Goal: Transaction & Acquisition: Purchase product/service

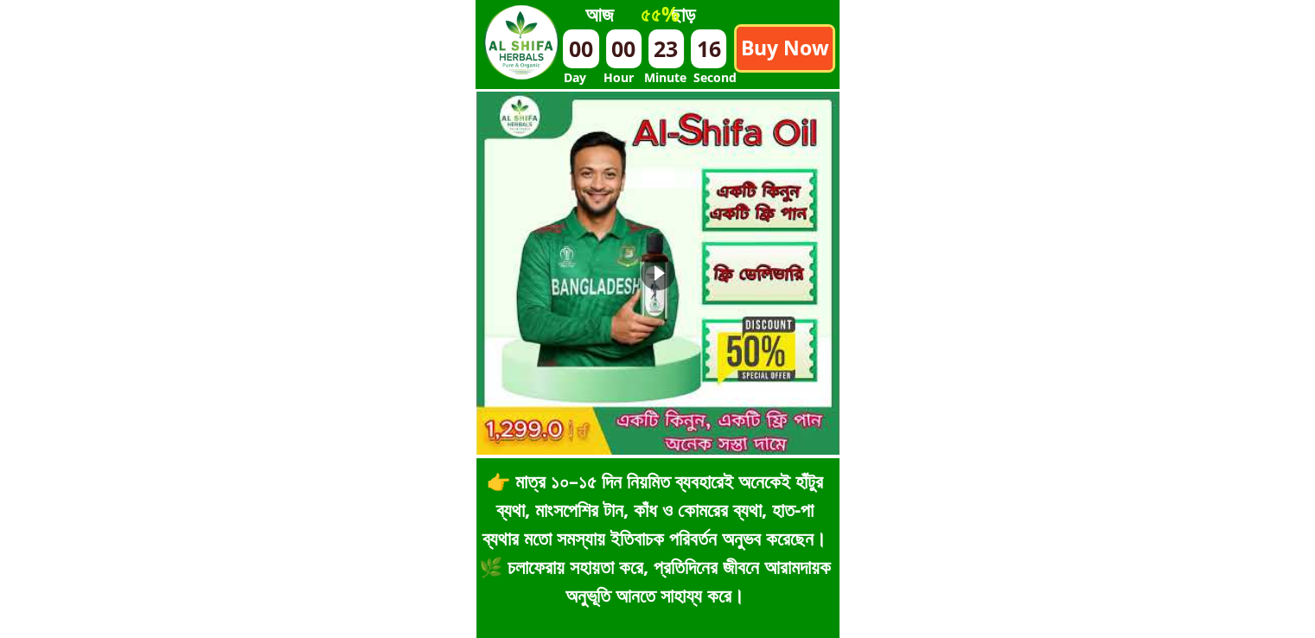
click at [802, 63] on p "Buy Now" at bounding box center [785, 48] width 96 height 43
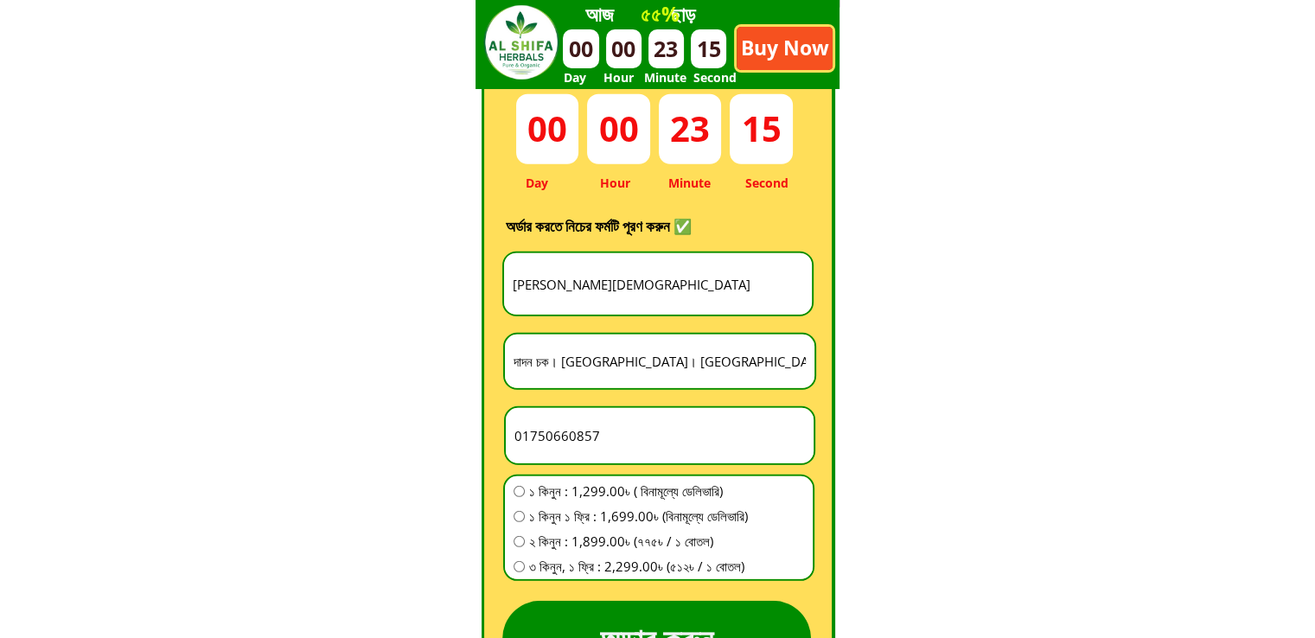
scroll to position [4817, 0]
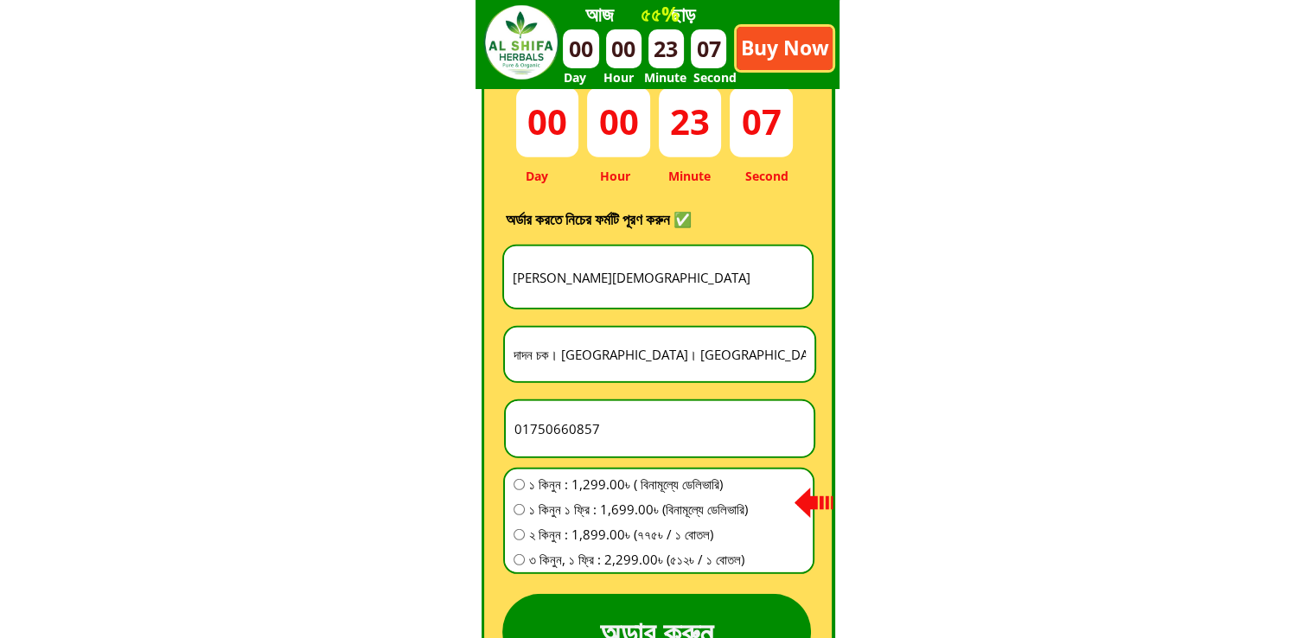
click at [607, 271] on input "Monirul Islam" at bounding box center [657, 276] width 299 height 61
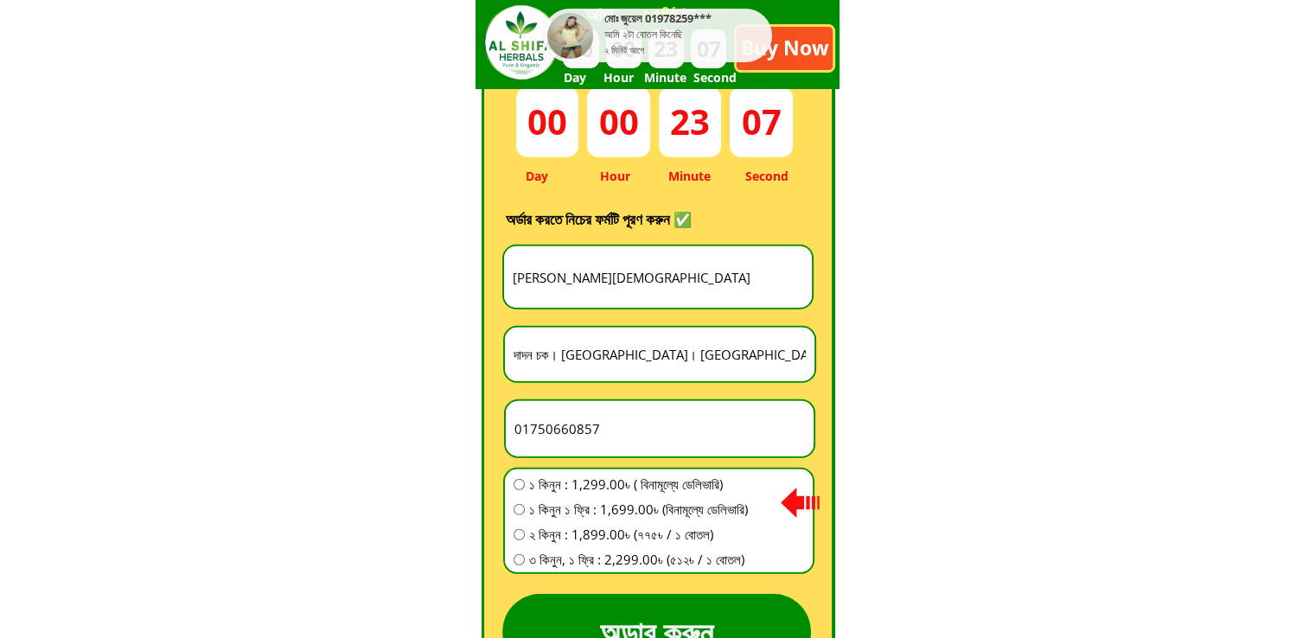
click at [607, 271] on input "Monirul Islam" at bounding box center [657, 276] width 299 height 61
paste input "Kazi Siraj"
type input "Kazi Siraj"
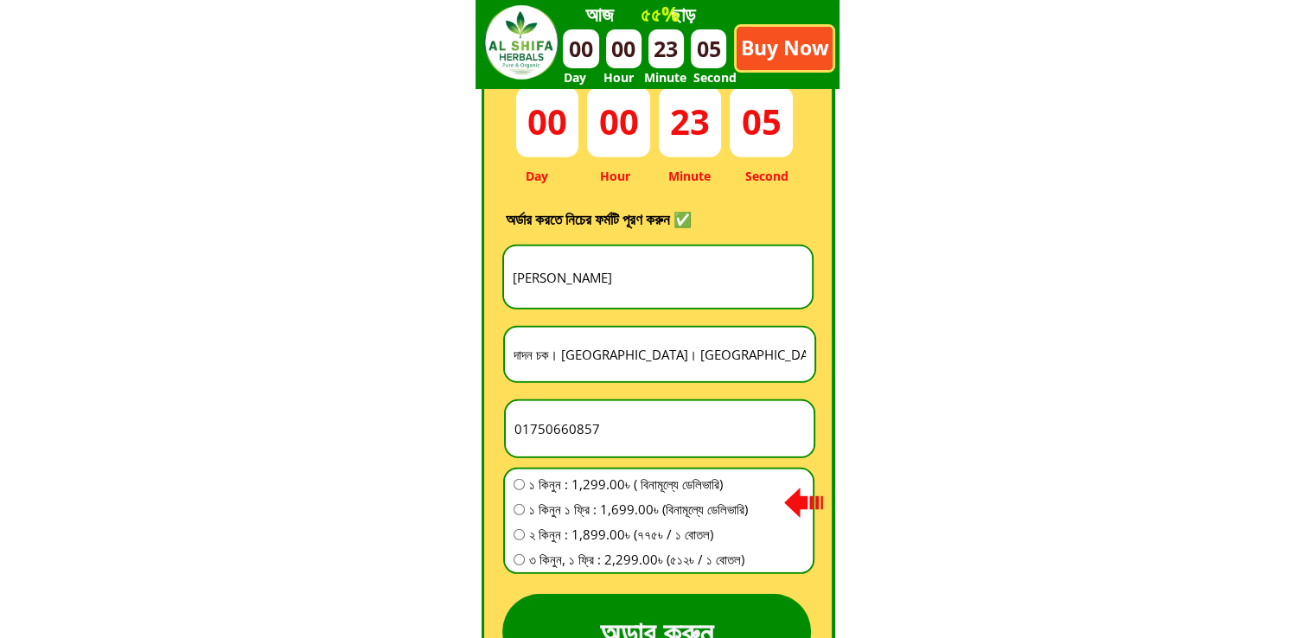
click at [673, 344] on input "দাদন চক। শিবগঞ্জ। চাঁপাইনবাবগঞ্জ" at bounding box center [659, 355] width 301 height 54
click at [637, 352] on input "দাদন চক। শিবগঞ্জ। চাঁপাইনবাবগঞ্জ" at bounding box center [659, 355] width 301 height 54
paste input "ুমিল্লা জেলা চৌদ্দগ্রাম থানা চিওড়া"
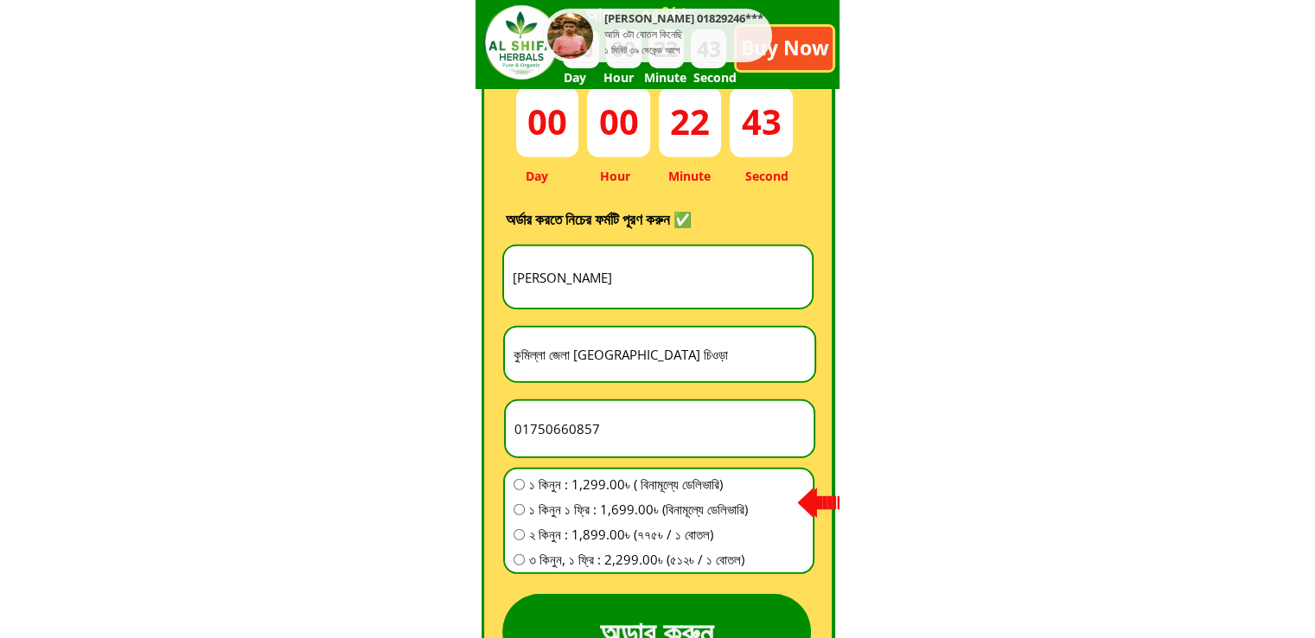
type input "কুমিল্লা জেলা চৌদ্দগ্রাম থানা চিওড়া"
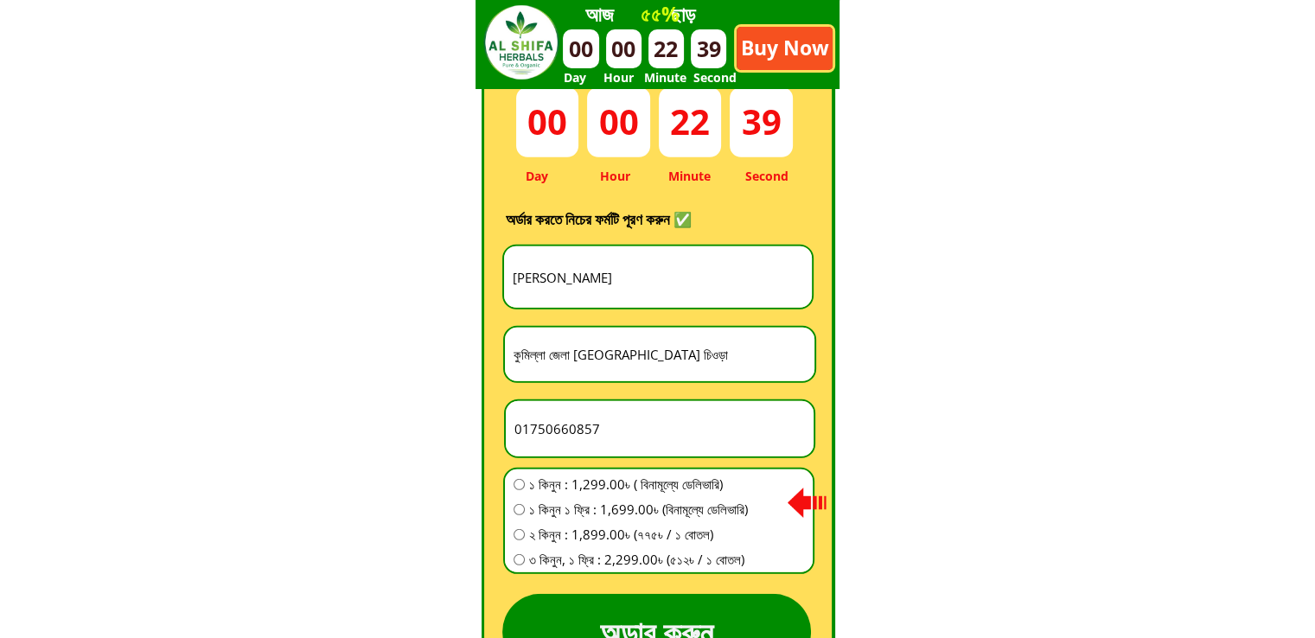
click at [598, 416] on input "01750660857" at bounding box center [659, 428] width 299 height 55
paste input "815684350"
type input "01815684350"
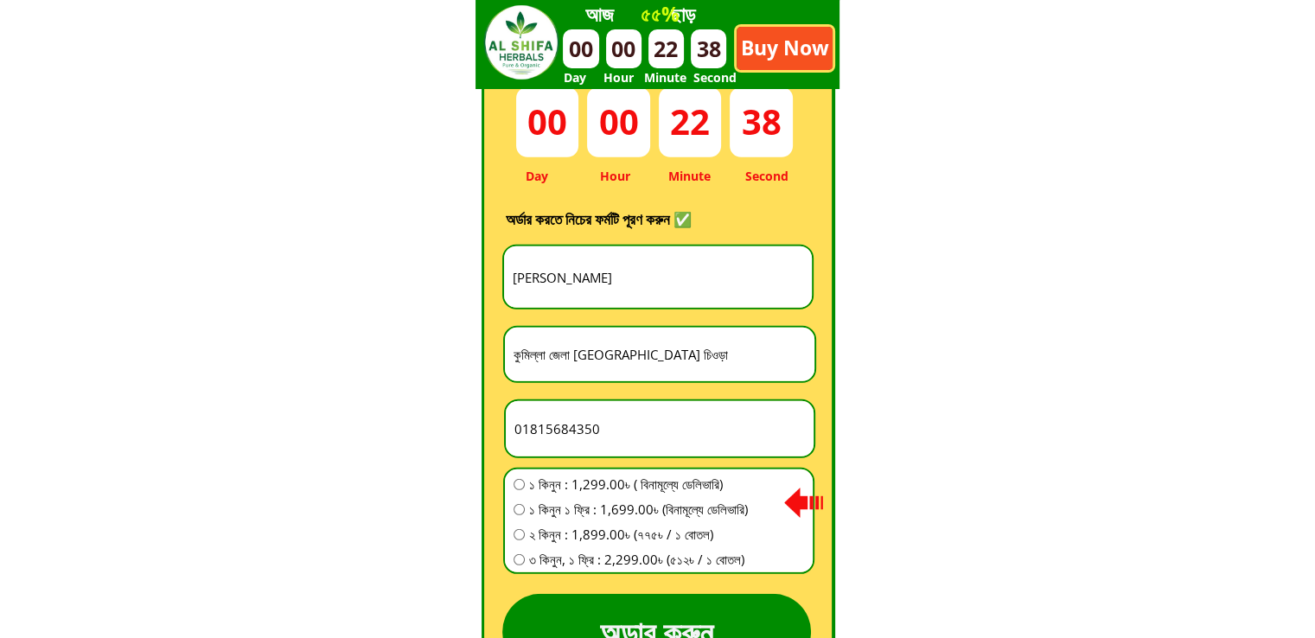
click at [602, 499] on span "১ কিনুন ১ ফ্রি : 1,699.00৳ (বিনামূল্যে ডেলিভারি)" at bounding box center [638, 509] width 219 height 21
radio input "true"
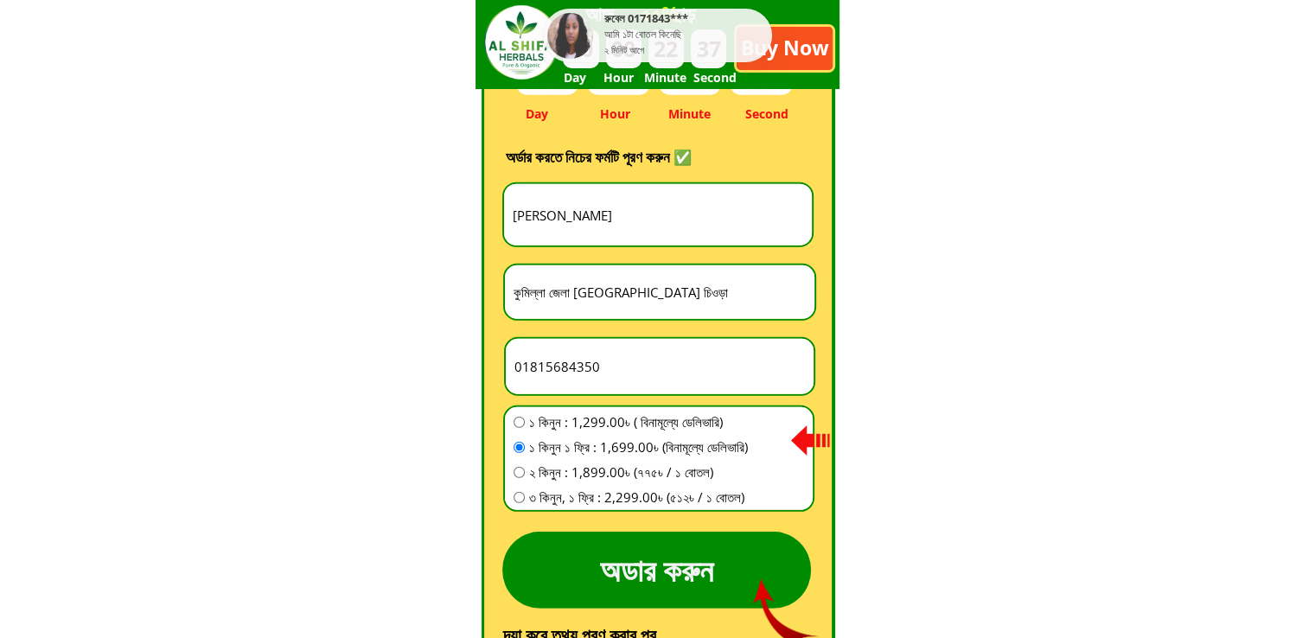
scroll to position [4990, 0]
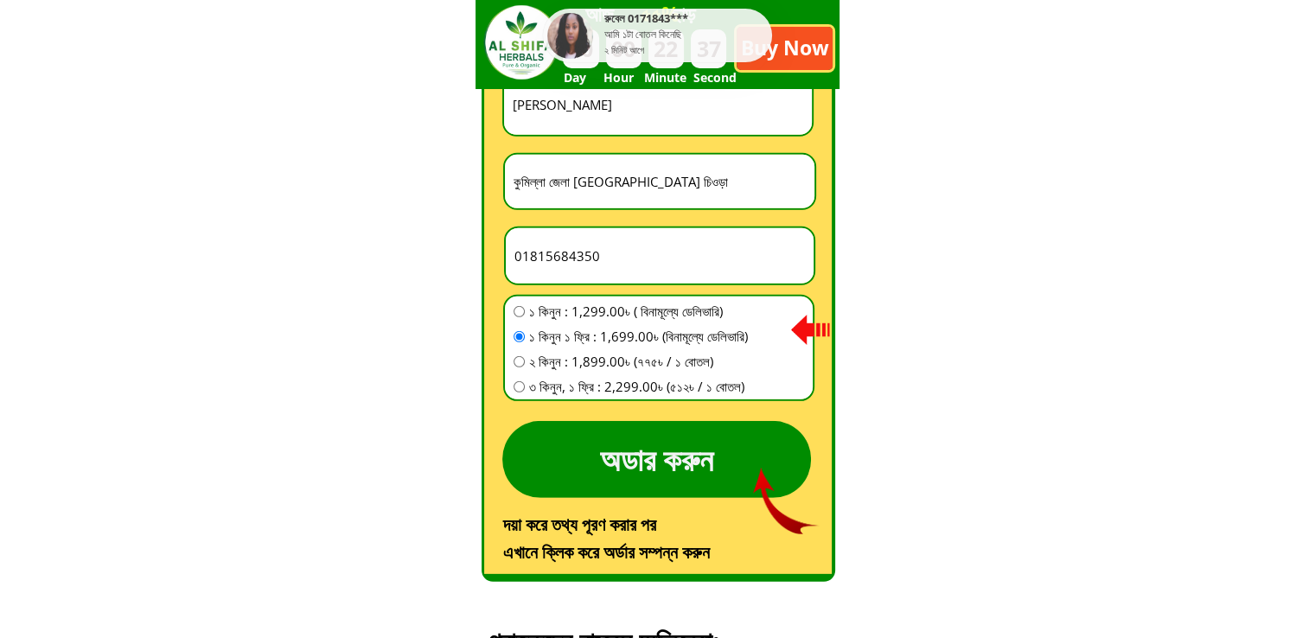
click at [644, 468] on p "অডার করুন" at bounding box center [656, 459] width 309 height 77
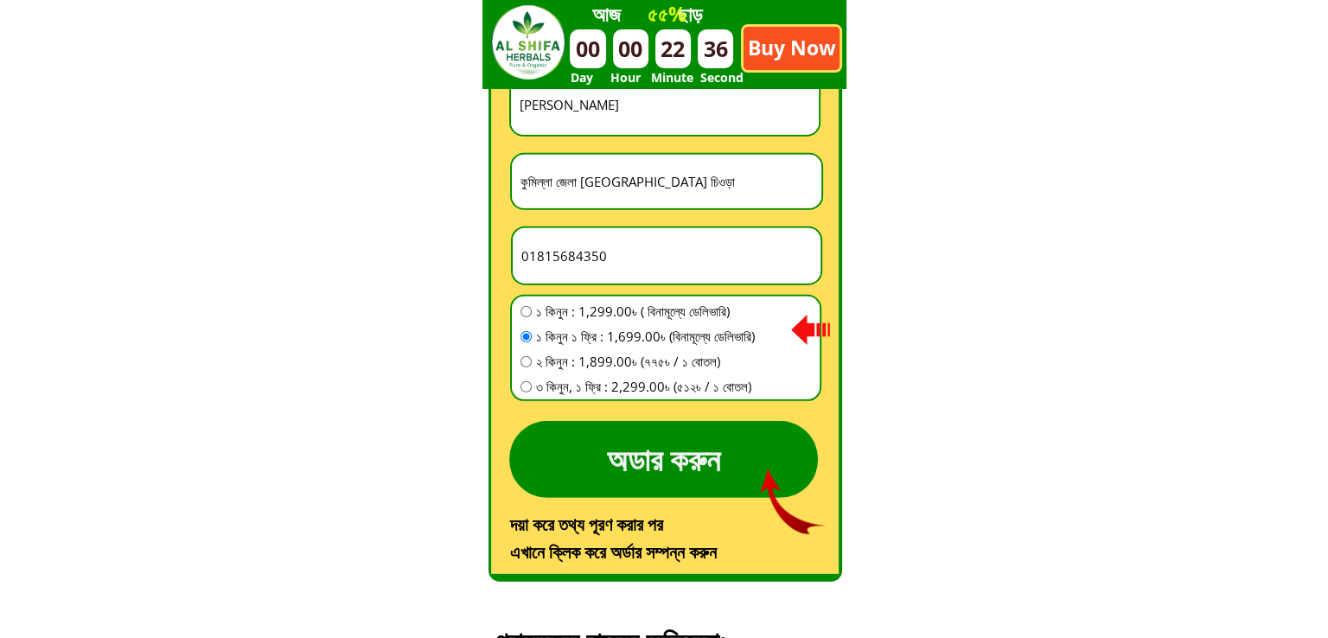
scroll to position [0, 0]
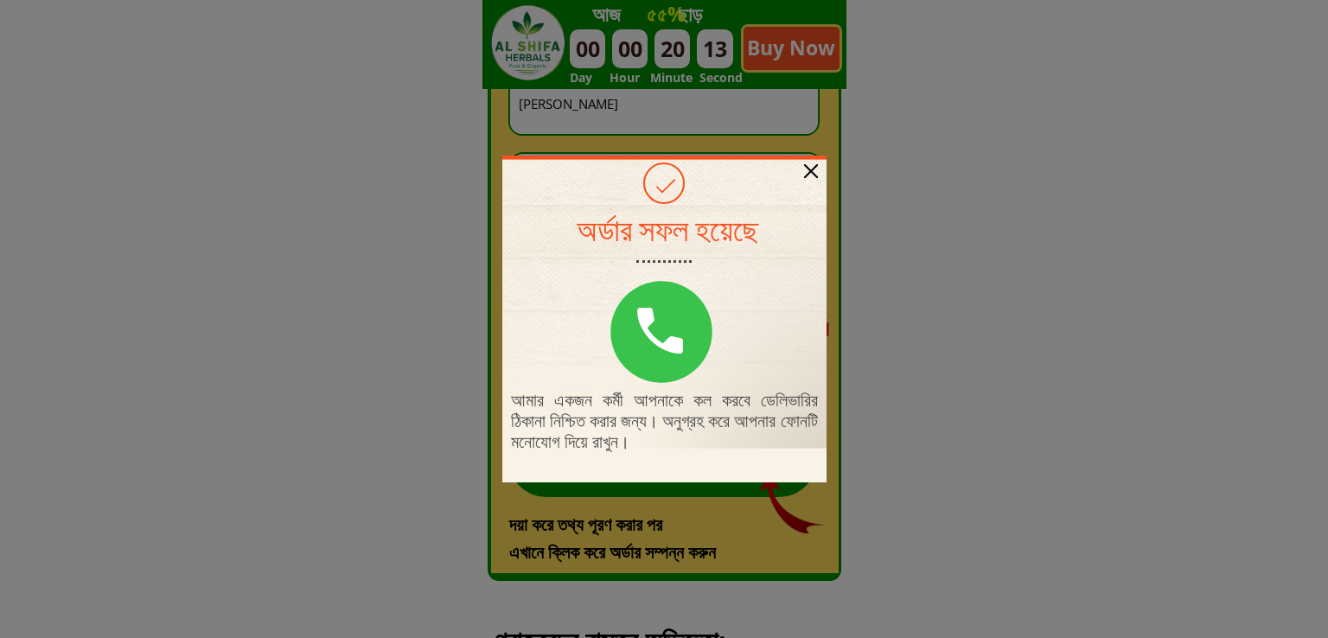
click at [812, 167] on div at bounding box center [811, 171] width 14 height 14
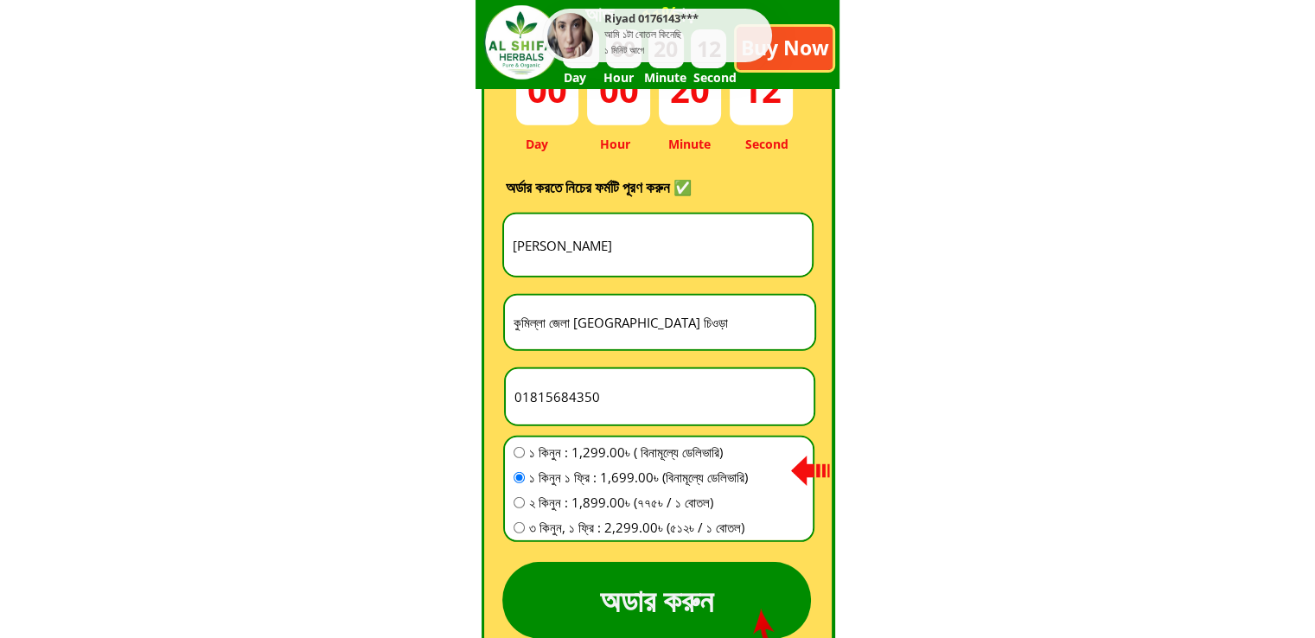
scroll to position [4817, 0]
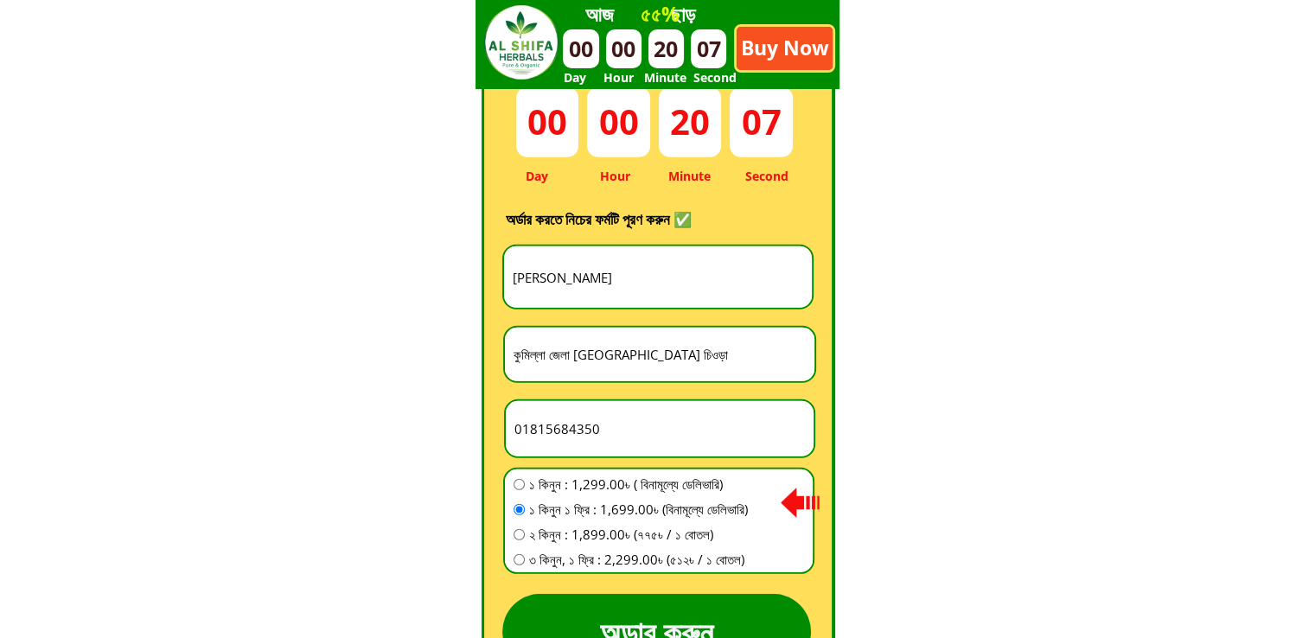
click at [628, 278] on input "Kazi Siraj" at bounding box center [657, 276] width 299 height 61
paste input "Vana Hossain"
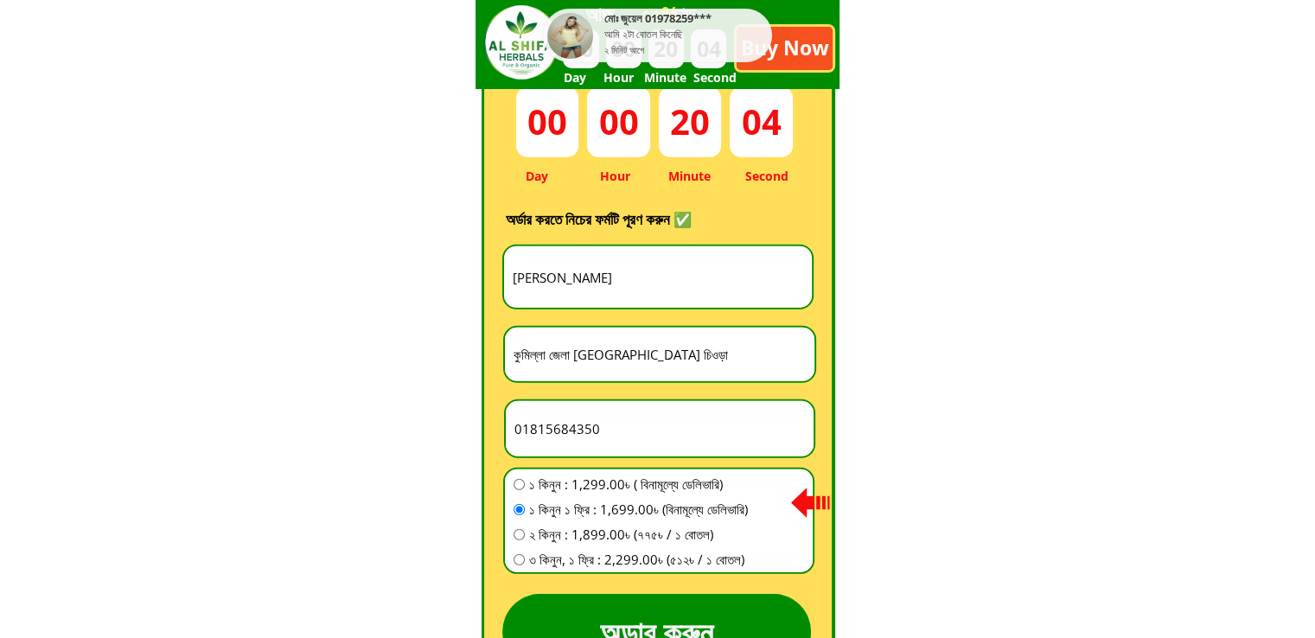
type input "Vana Hossain"
click at [633, 371] on input "text" at bounding box center [659, 355] width 301 height 54
paste input "Feni, Barisāl, Bangladesh"
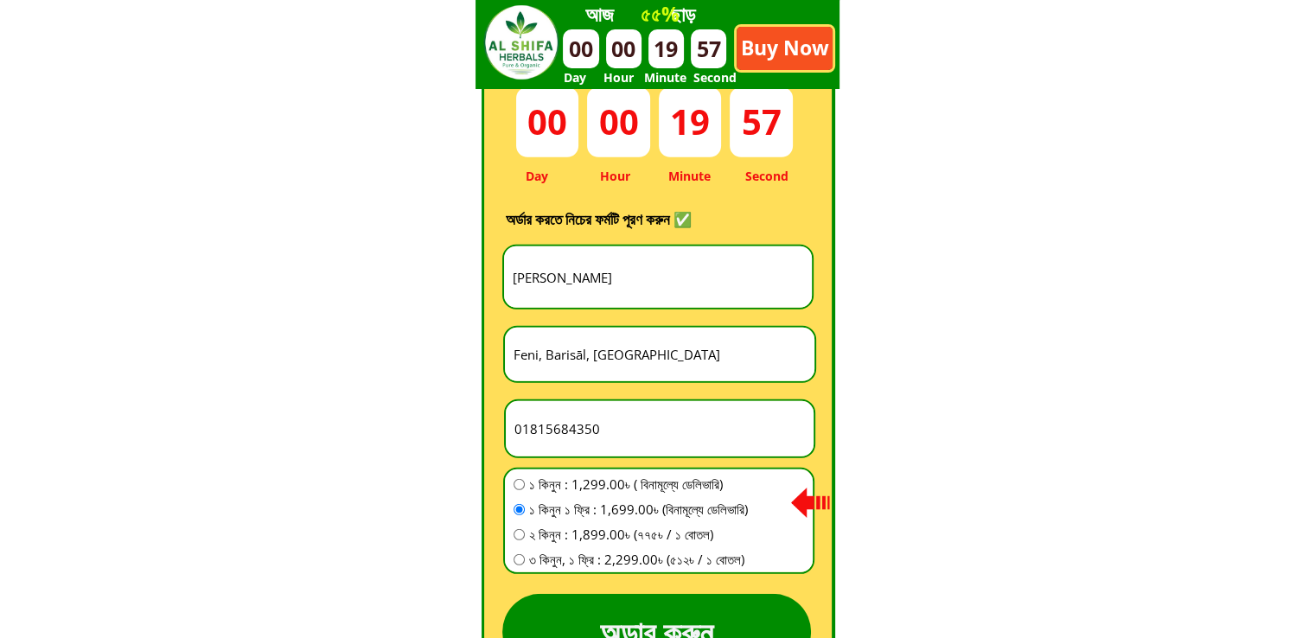
type input "Feni, Barisāl, Bangladesh"
click at [635, 419] on input "number" at bounding box center [659, 428] width 299 height 55
paste input "01724983692"
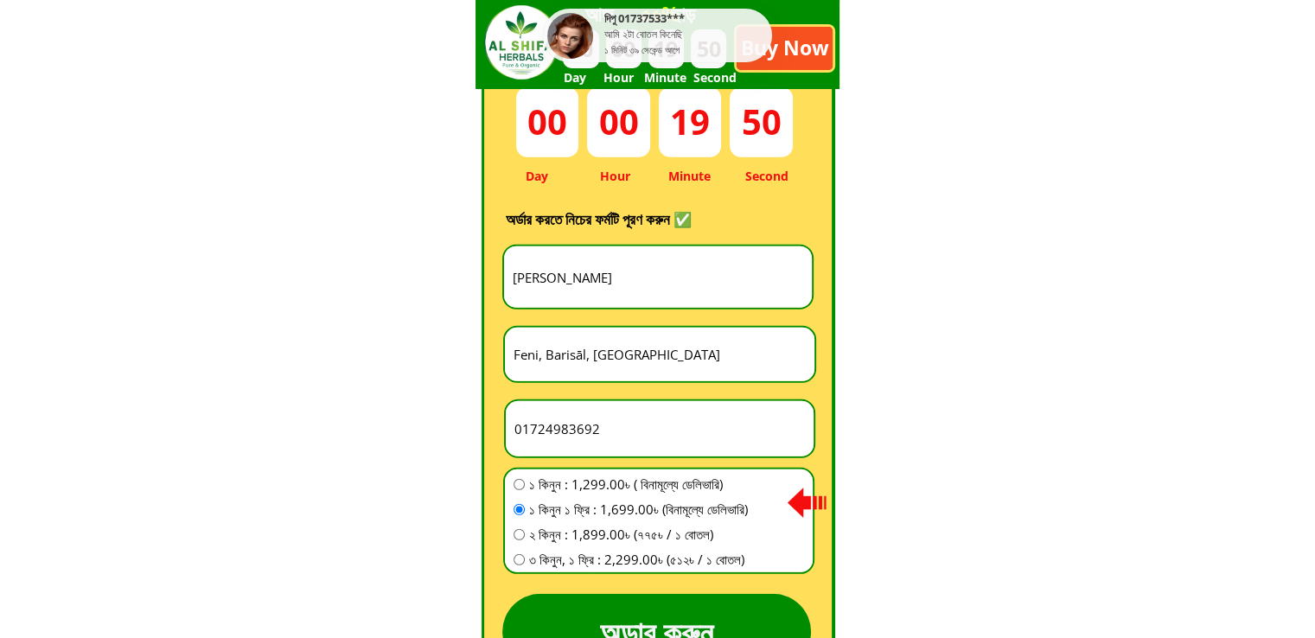
type input "01724983692"
click at [635, 482] on span "১ কিনুন : 1,299.00৳ ( বিনামূল্যে ডেলিভারি)" at bounding box center [638, 484] width 219 height 21
radio input "true"
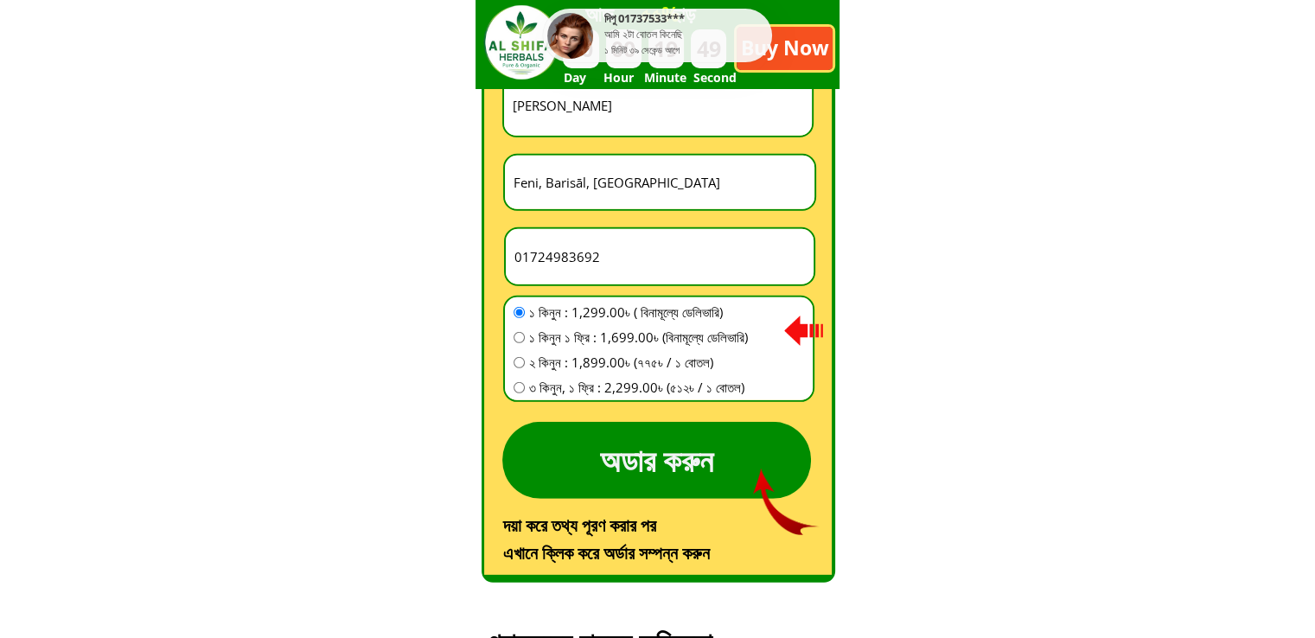
scroll to position [5163, 0]
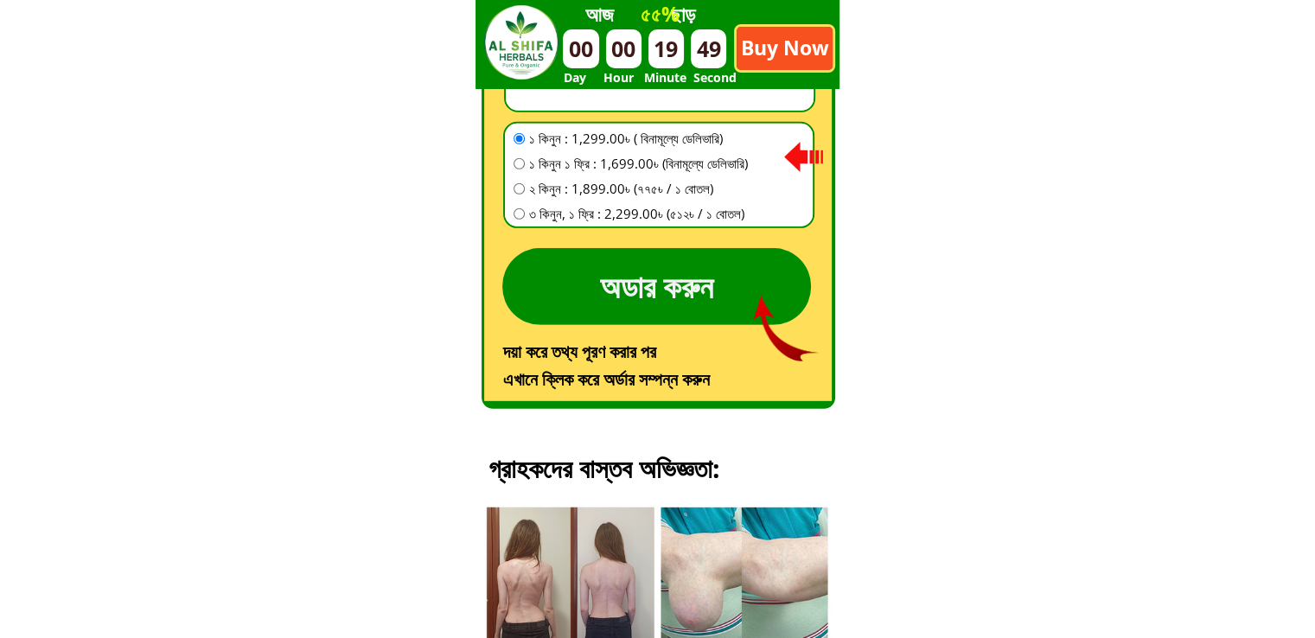
click at [688, 302] on p "অডার করুন" at bounding box center [656, 286] width 309 height 77
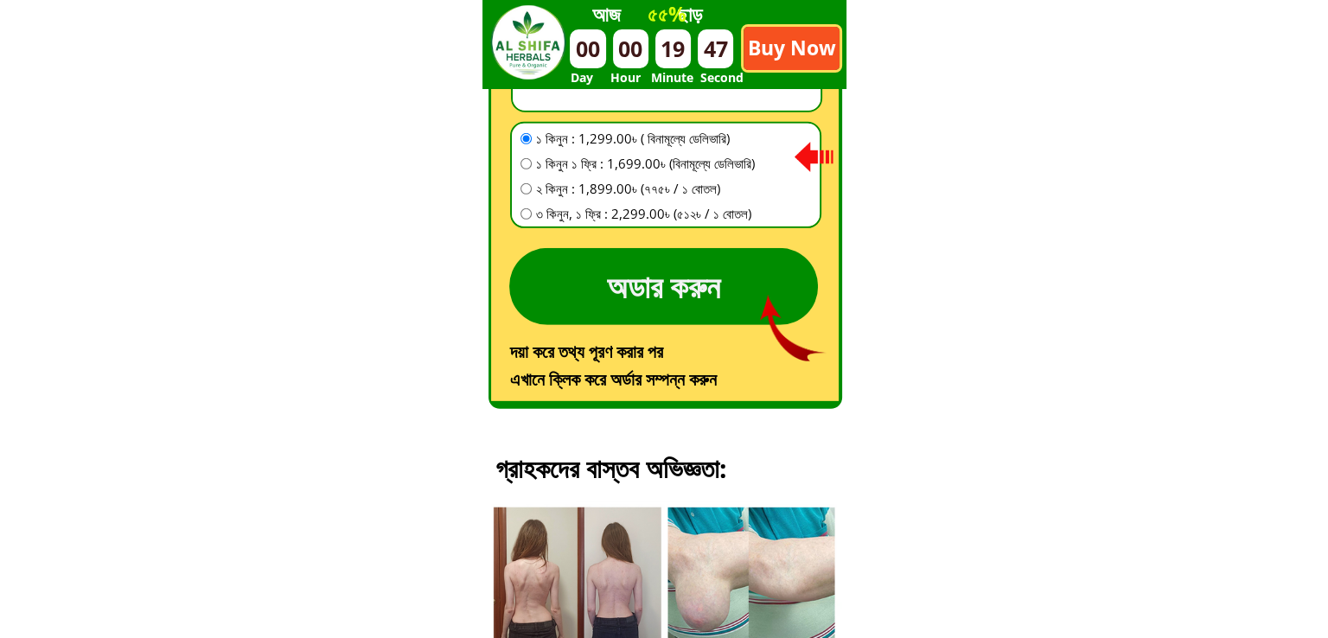
scroll to position [0, 0]
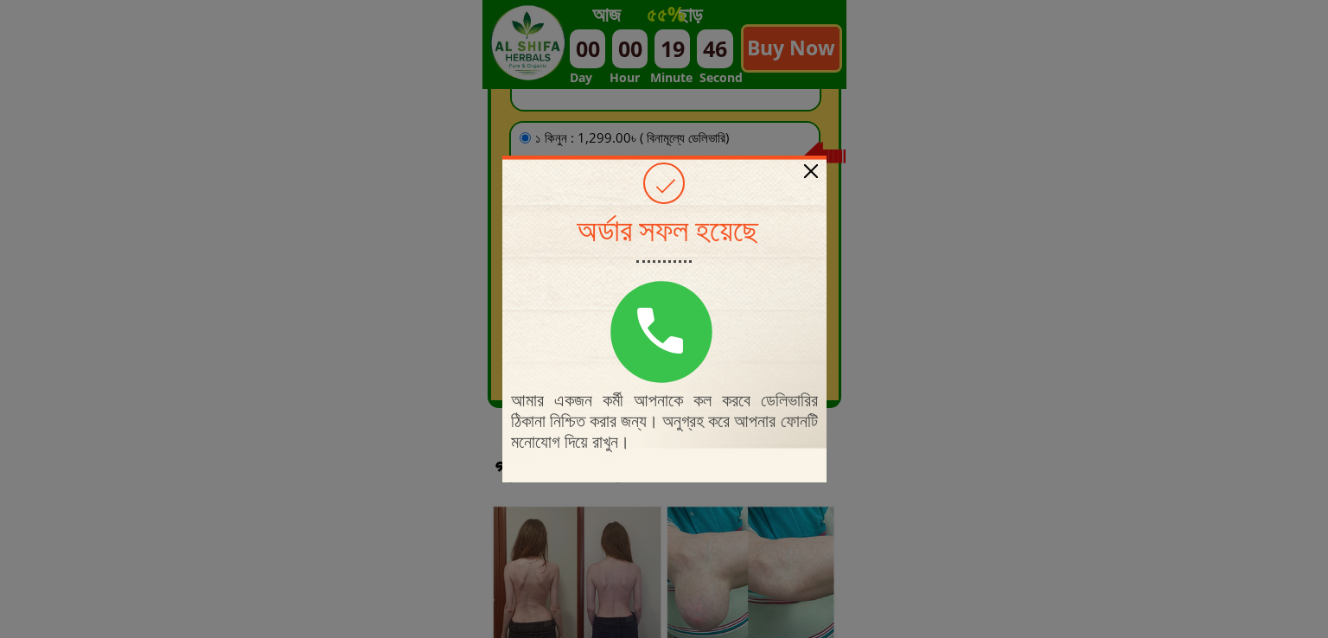
click at [800, 174] on div "আমার একজন কর্মী আপনাকে কল করবে ডেলিভারির ঠিকানা নিশ্চিত করার জন্য। অনুগ্রহ করে …" at bounding box center [664, 319] width 324 height 327
click at [803, 161] on div "আমার একজন কর্মী আপনাকে কল করবে ডেলিভারির ঠিকানা নিশ্চিত করার জন্য। অনুগ্রহ করে …" at bounding box center [664, 319] width 324 height 327
click at [811, 172] on div at bounding box center [811, 171] width 14 height 14
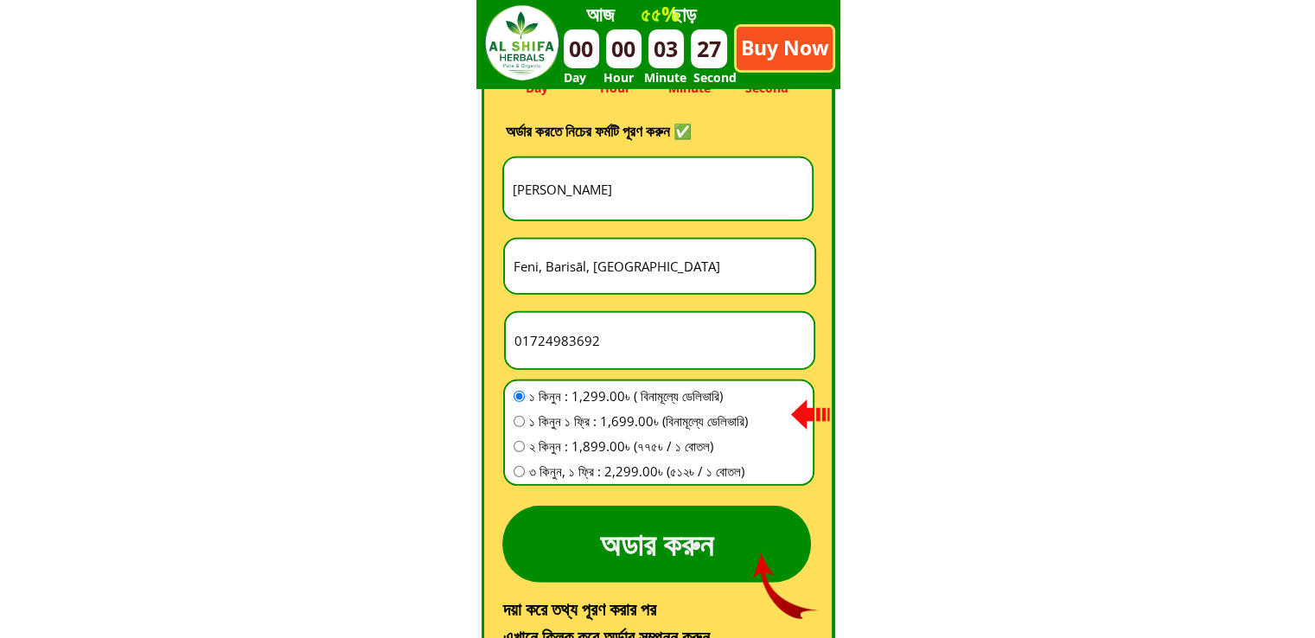
scroll to position [4904, 0]
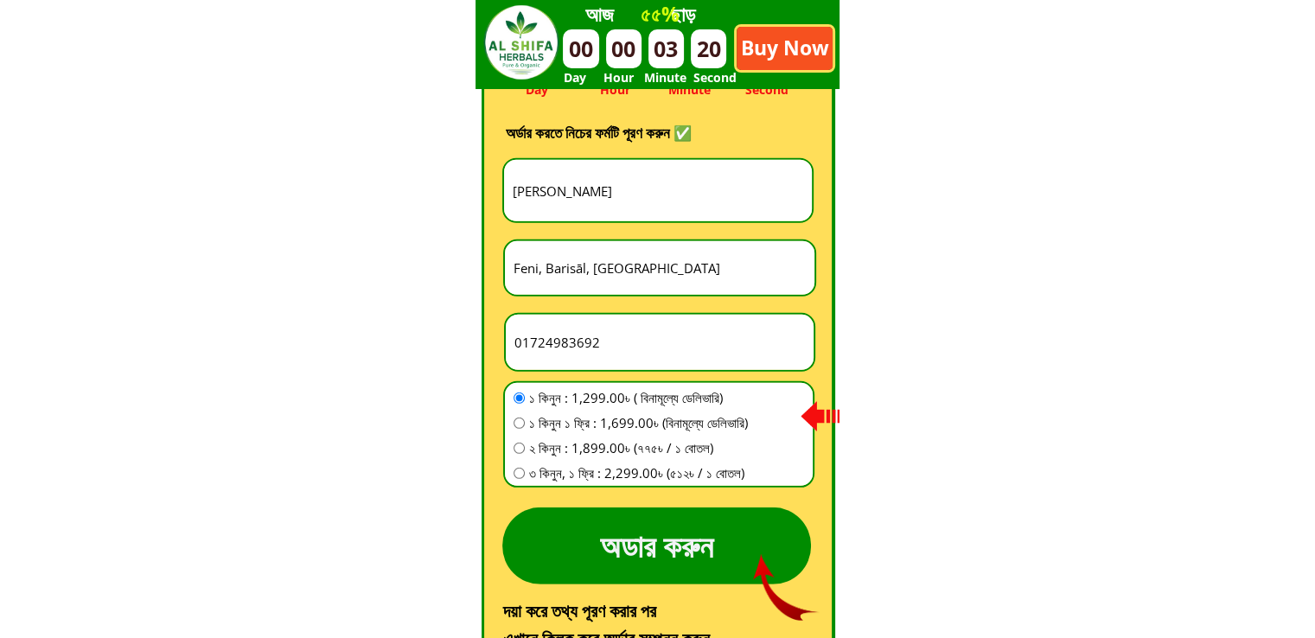
click at [660, 167] on input "Vana Hossain" at bounding box center [657, 190] width 299 height 61
paste input "Md [PERSON_NAME]"
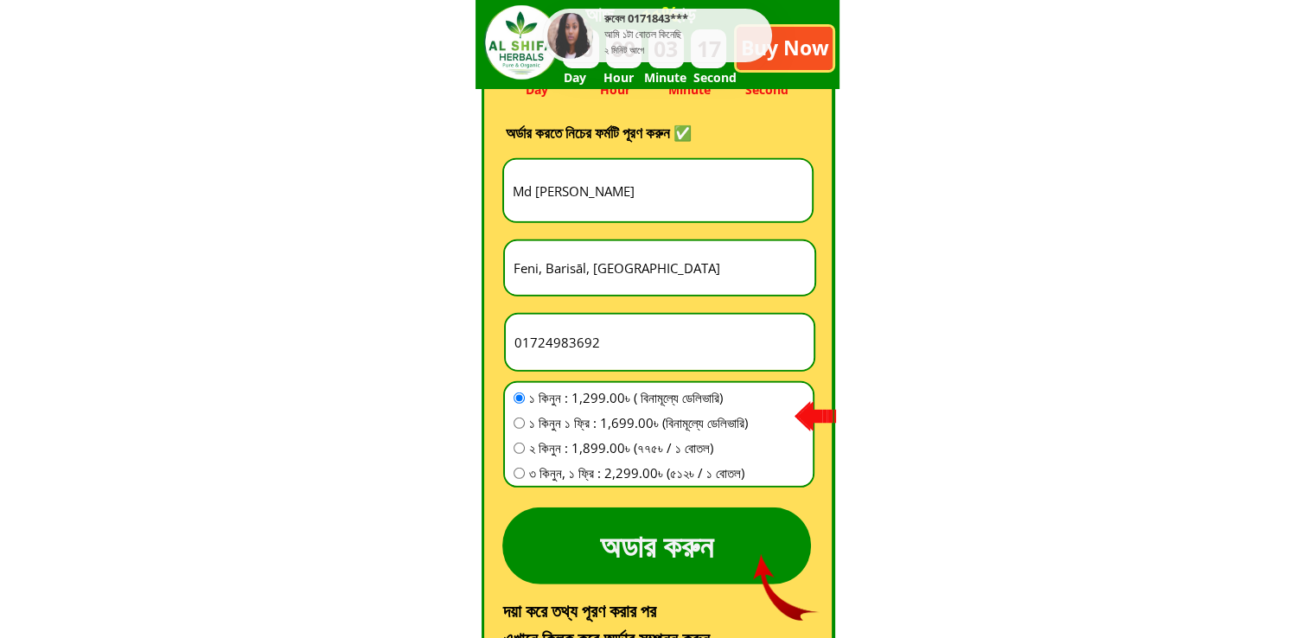
type input "Md [PERSON_NAME]"
click at [563, 250] on input "Feni, Barisāl, Bangladesh" at bounding box center [659, 268] width 301 height 54
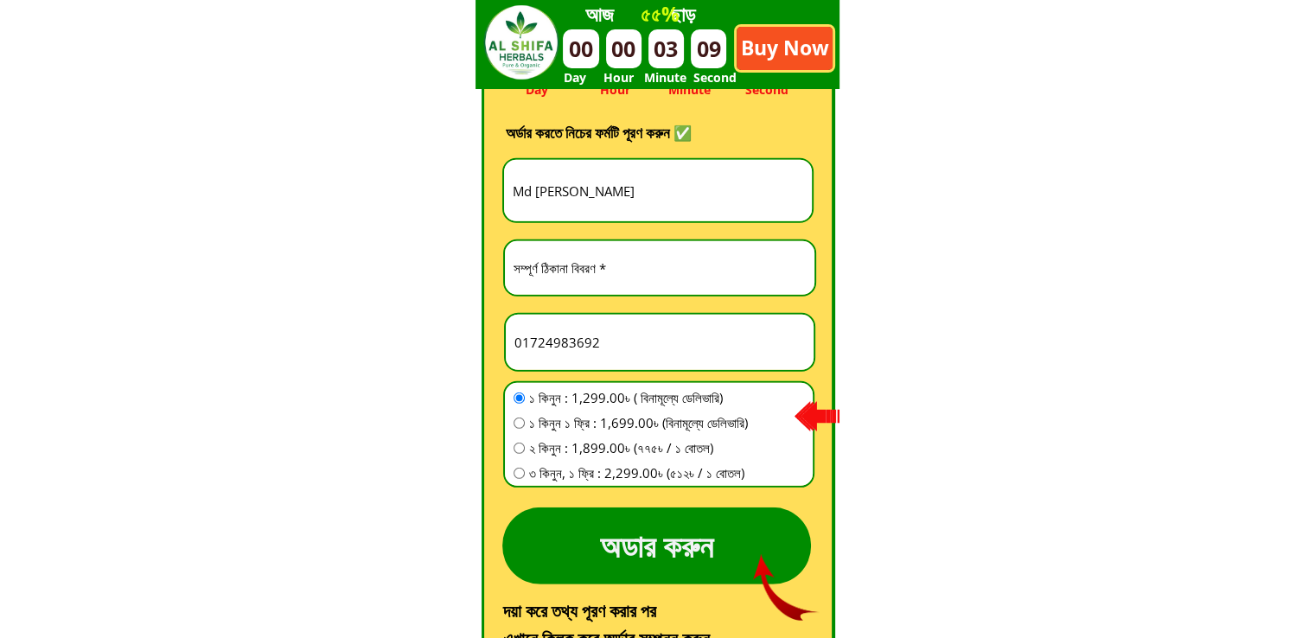
paste input "ভিলেজ আম্বরিয়া, ৬ নং ওয়ার্ড, খোকসা, [GEOGRAPHIC_DATA]।"
type input "ভিলেজ আম্বরিয়া, ৬ নং ওয়ার্ড, খোকসা, [GEOGRAPHIC_DATA]।"
click at [674, 333] on input "01724983692" at bounding box center [659, 342] width 299 height 55
paste input "01730185526"
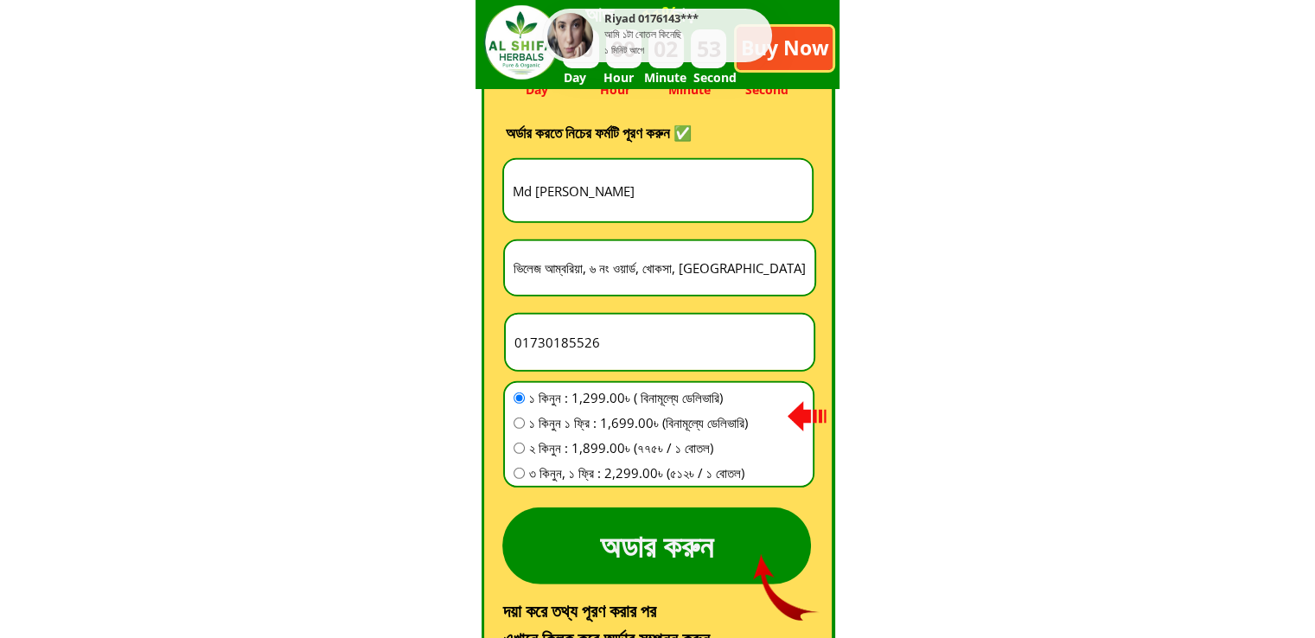
type input "01730185526"
click at [641, 422] on span "১ কিনুন ১ ফ্রি : 1,699.00৳ (বিনামূল্যে ডেলিভারি)" at bounding box center [638, 422] width 219 height 21
radio input "true"
click at [670, 537] on p "অডার করুন" at bounding box center [656, 545] width 309 height 77
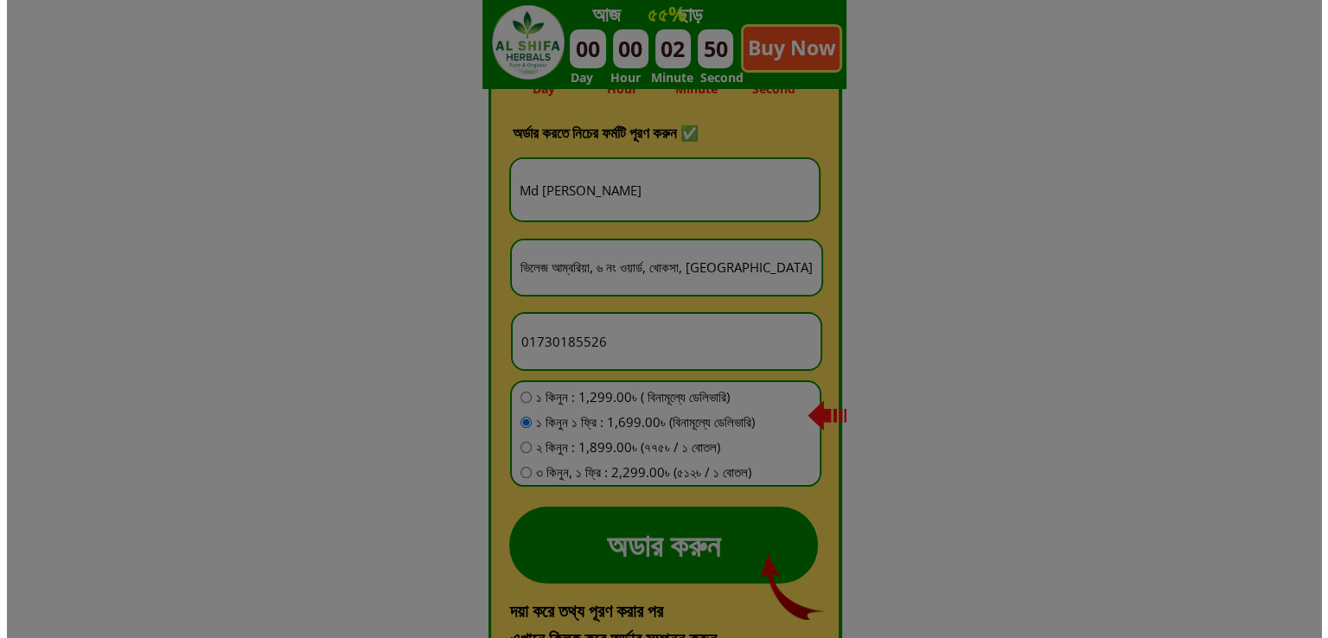
scroll to position [0, 0]
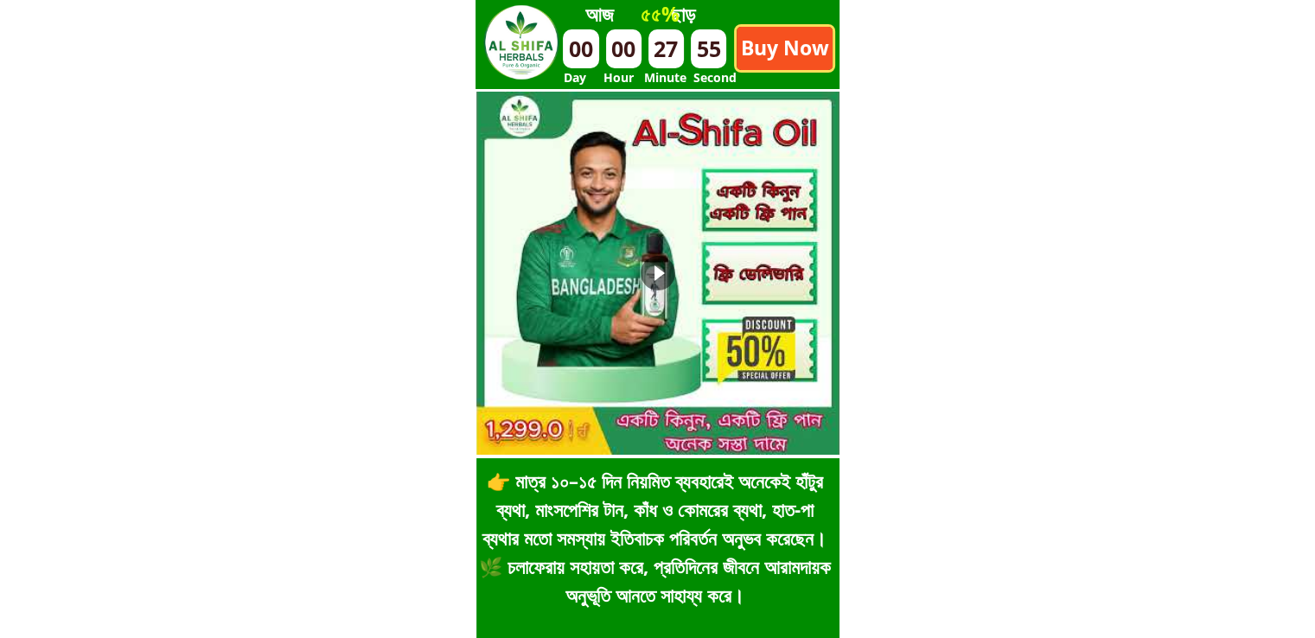
click at [825, 51] on p "Buy Now" at bounding box center [784, 48] width 99 height 45
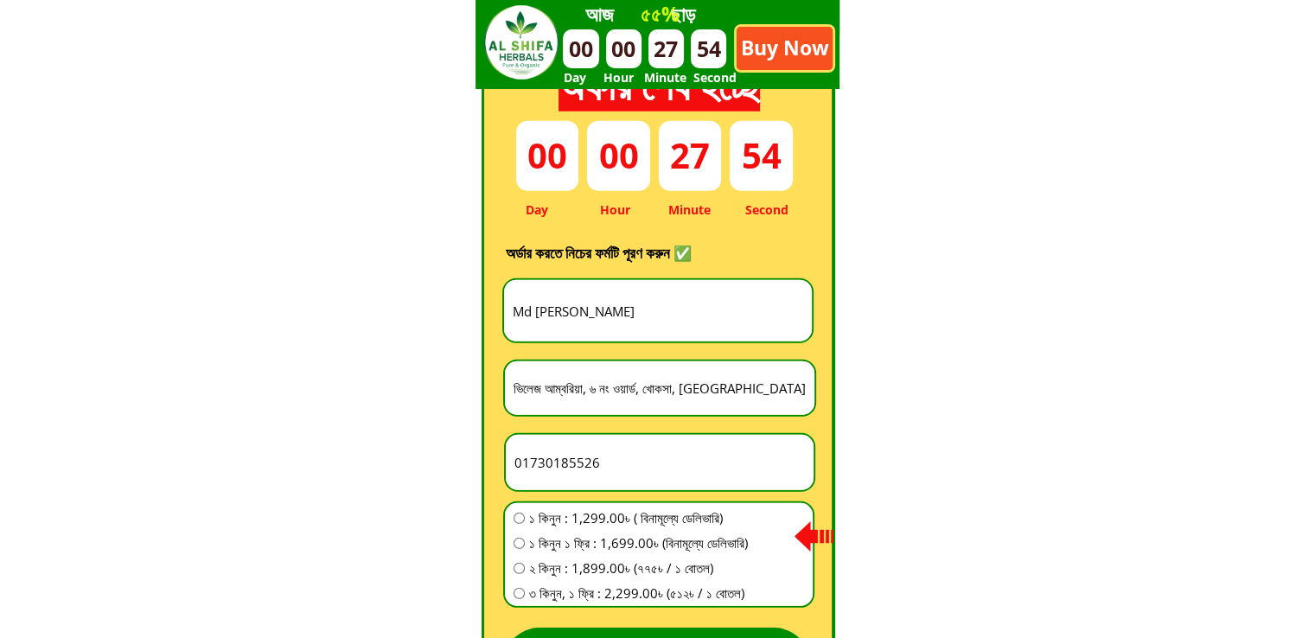
scroll to position [4817, 0]
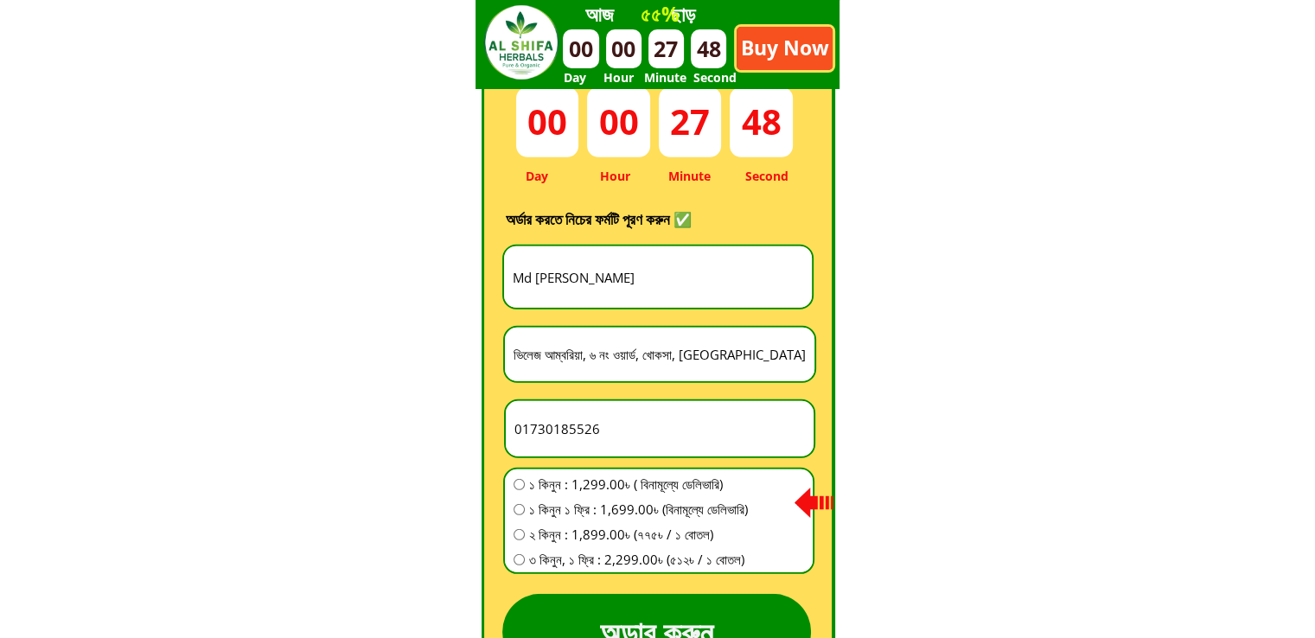
click at [577, 281] on input "Md [PERSON_NAME]" at bounding box center [657, 276] width 299 height 61
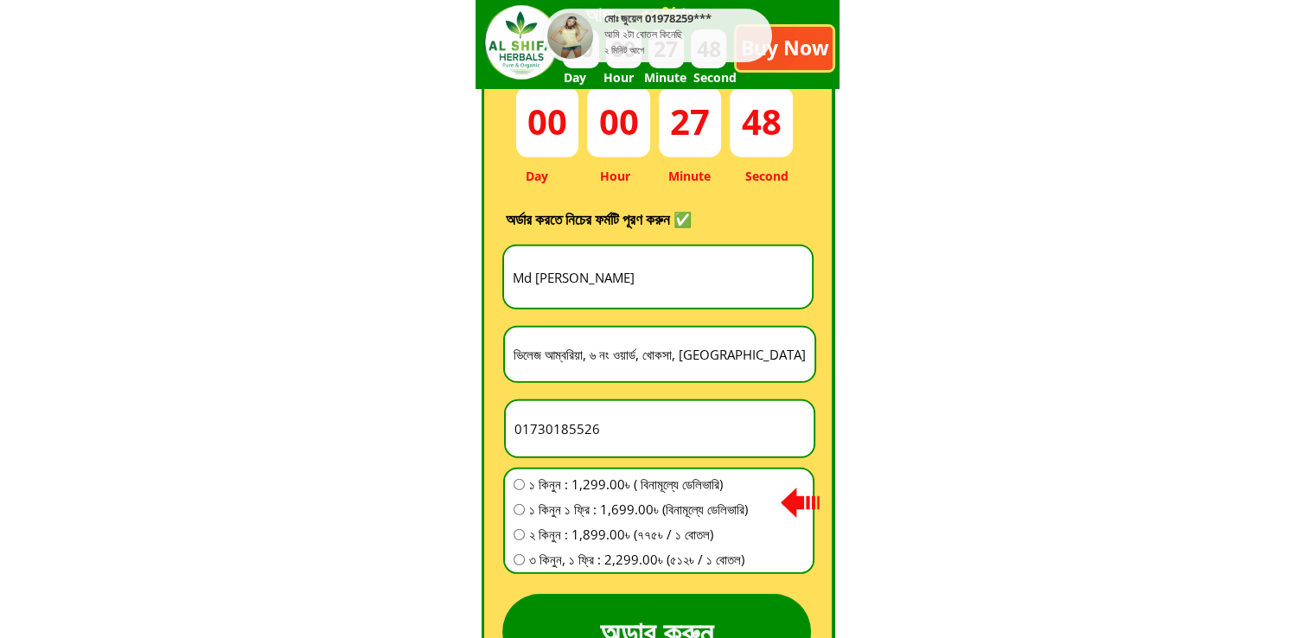
click at [577, 281] on input "Md [PERSON_NAME]" at bounding box center [657, 276] width 299 height 61
paste input "[PERSON_NAME]"
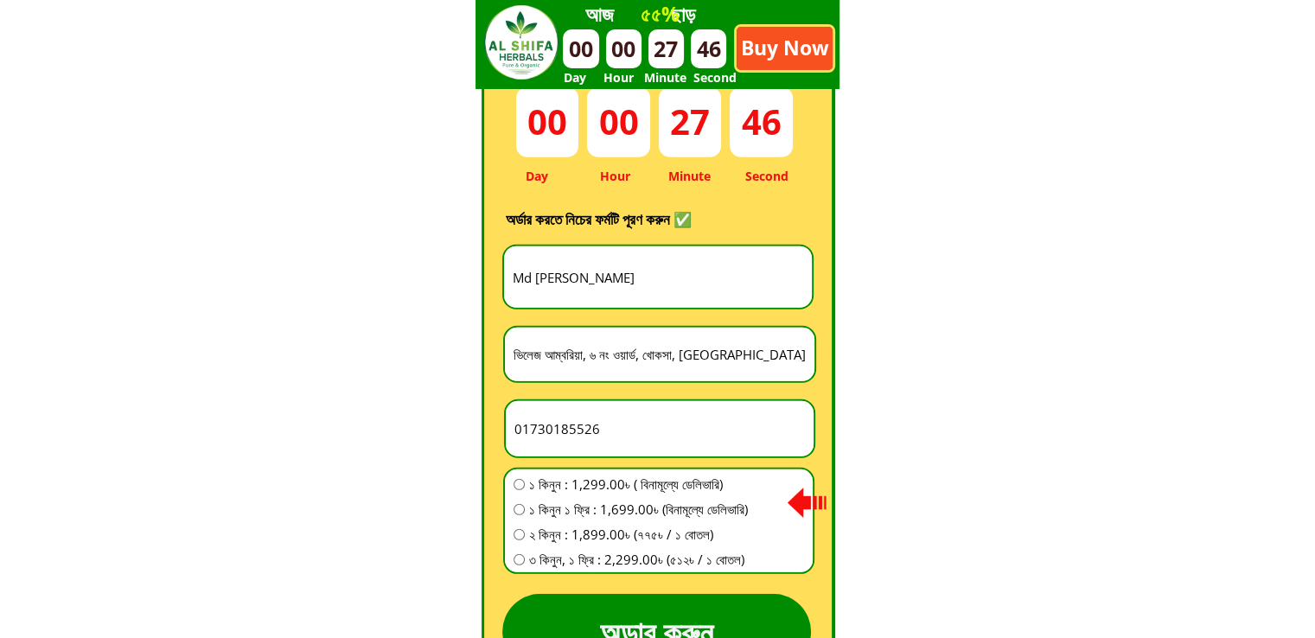
type input "Md [PERSON_NAME]"
click at [631, 360] on input "ভিলেজ আম্বরিয়া, ৬ নং ওয়ার্ড, খোকসা, [GEOGRAPHIC_DATA]।" at bounding box center [659, 355] width 301 height 54
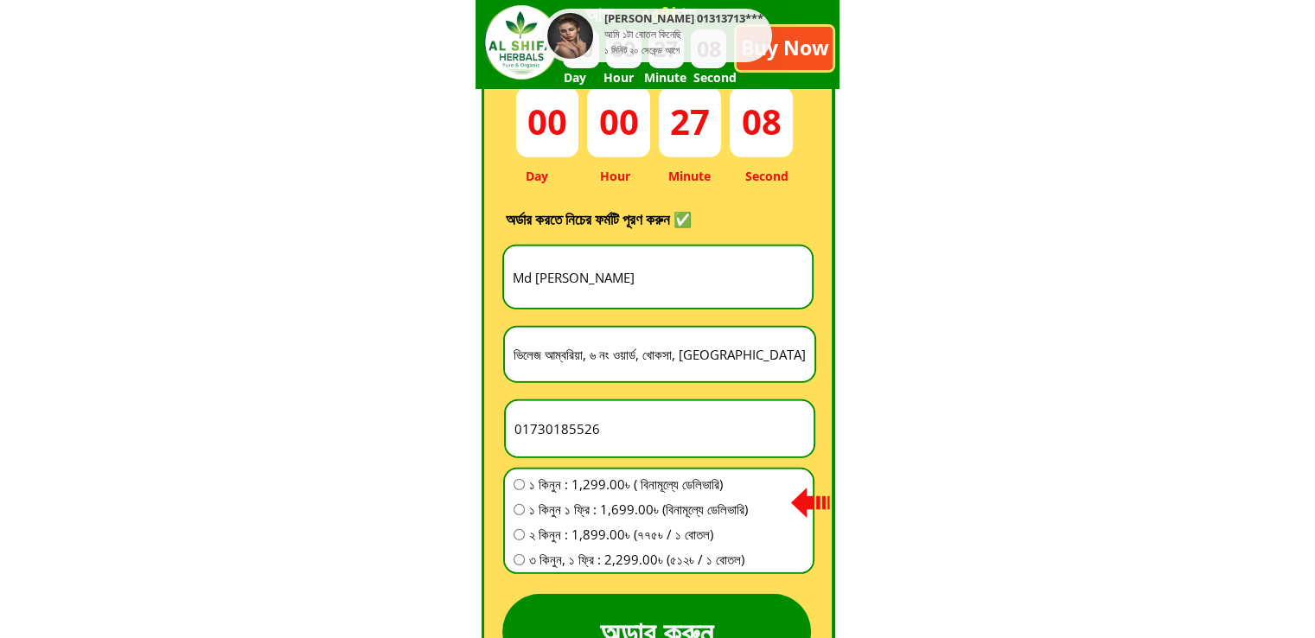
click at [602, 366] on input "ভিলেজ আম্বরিয়া, ৬ নং ওয়ার্ড, খোকসা, [GEOGRAPHIC_DATA]।" at bounding box center [659, 355] width 301 height 54
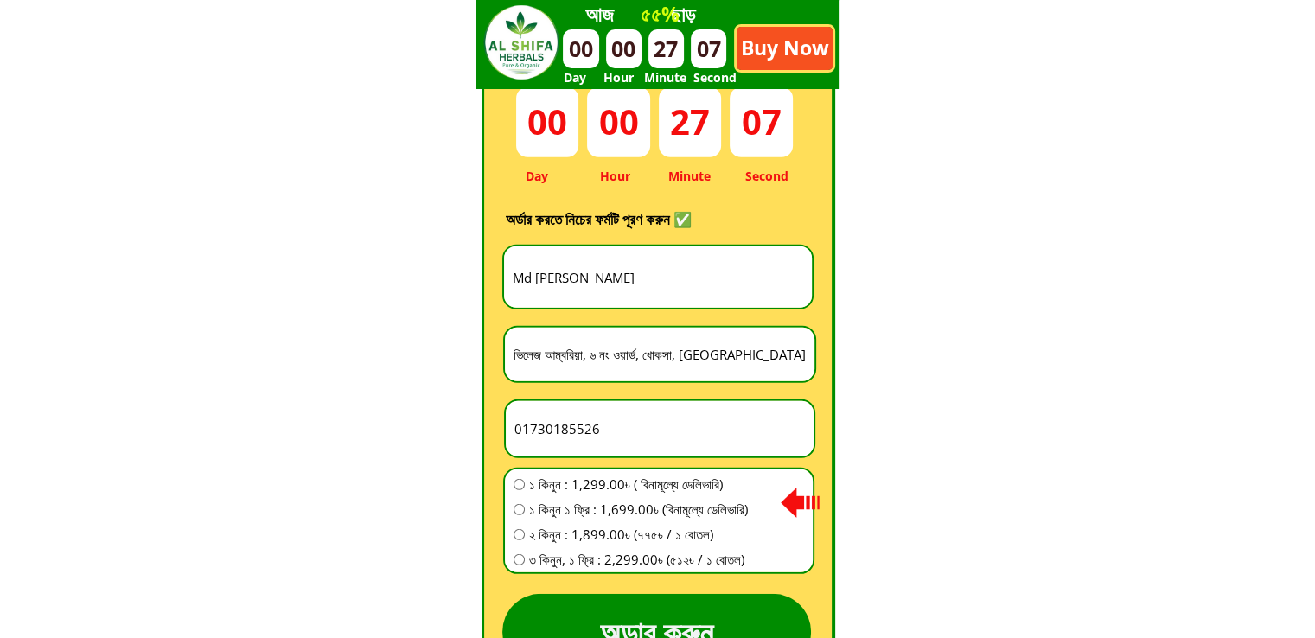
paste input "মার ঠিকানা: গ্রাম [GEOGRAPHIC_DATA], [GEOGRAPHIC_DATA], [GEOGRAPHIC_DATA]"
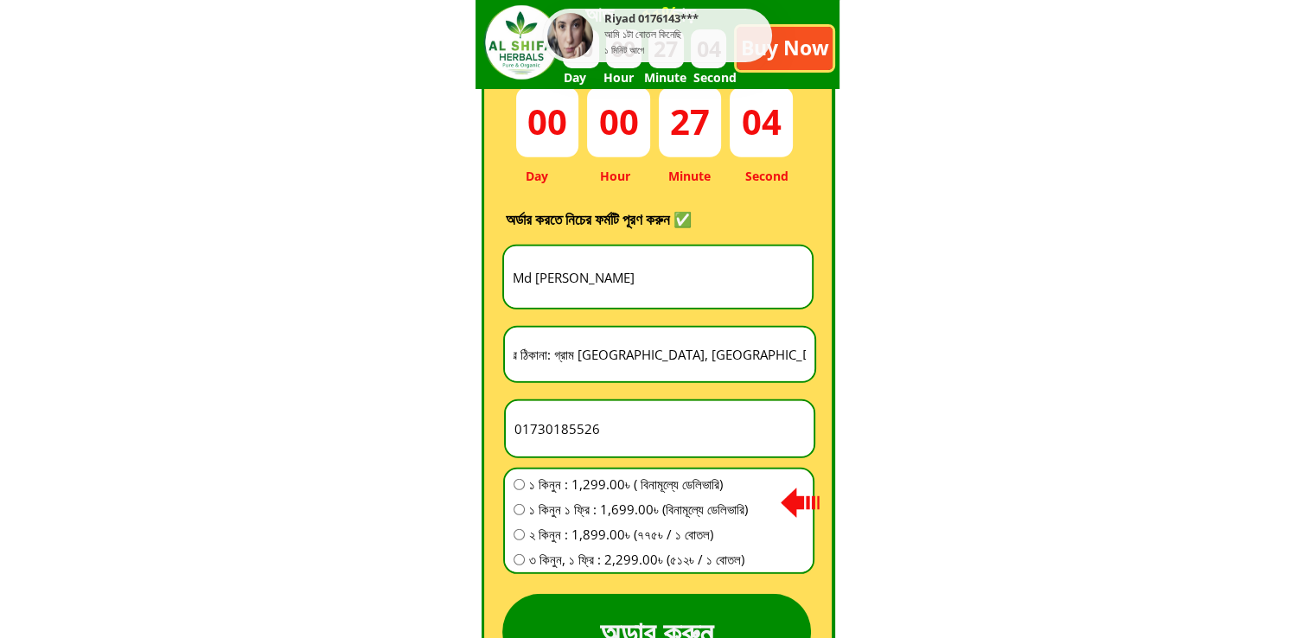
type input "আমার ঠিকানা: গ্রাম [GEOGRAPHIC_DATA], [GEOGRAPHIC_DATA], [GEOGRAPHIC_DATA]"
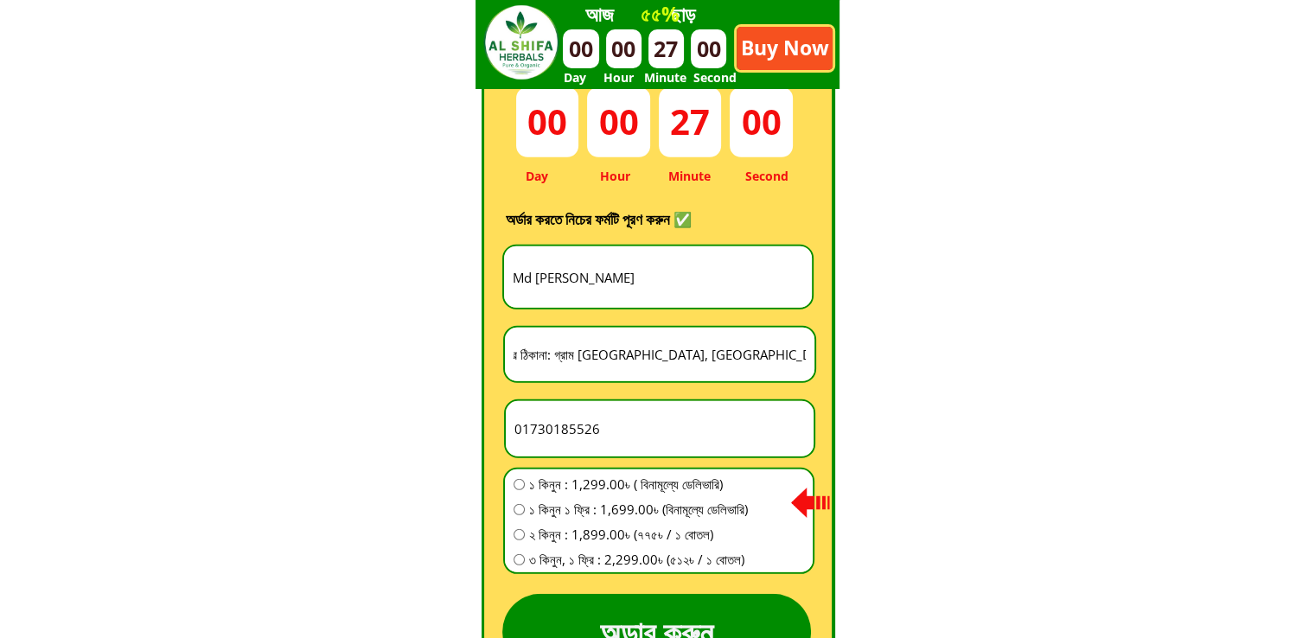
scroll to position [0, 0]
click at [614, 441] on input "01730185526" at bounding box center [659, 428] width 299 height 55
paste input "01969474913"
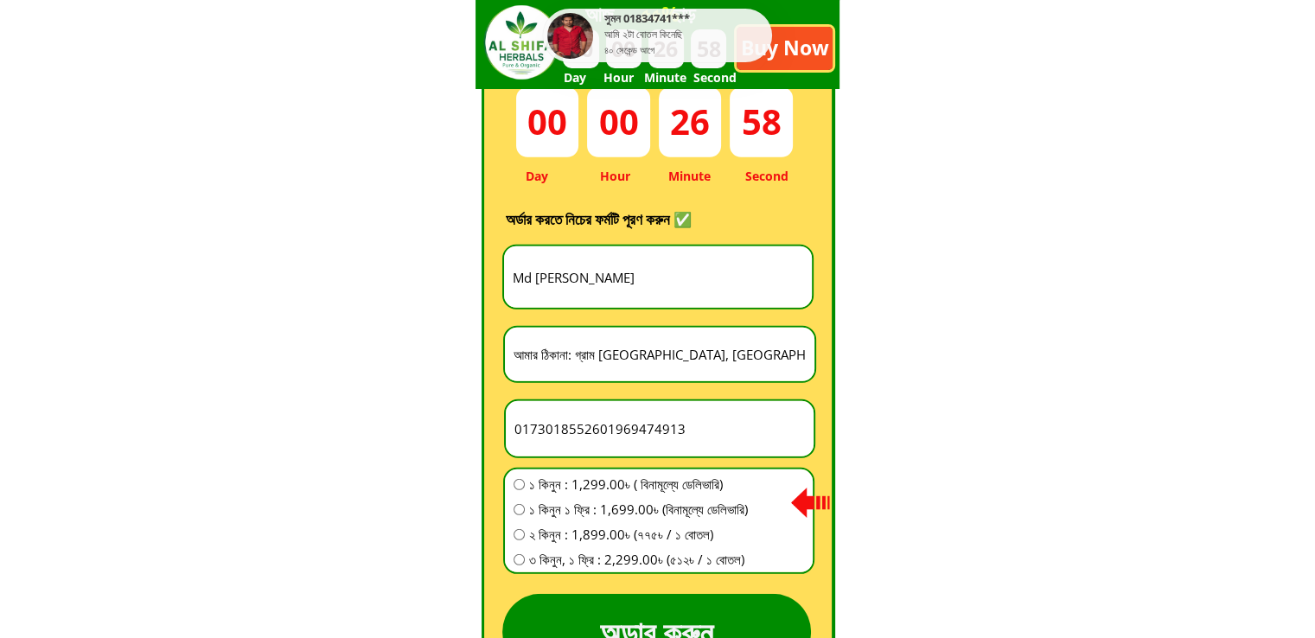
click at [614, 441] on input "0173018552601969474913" at bounding box center [659, 428] width 299 height 55
paste input "number"
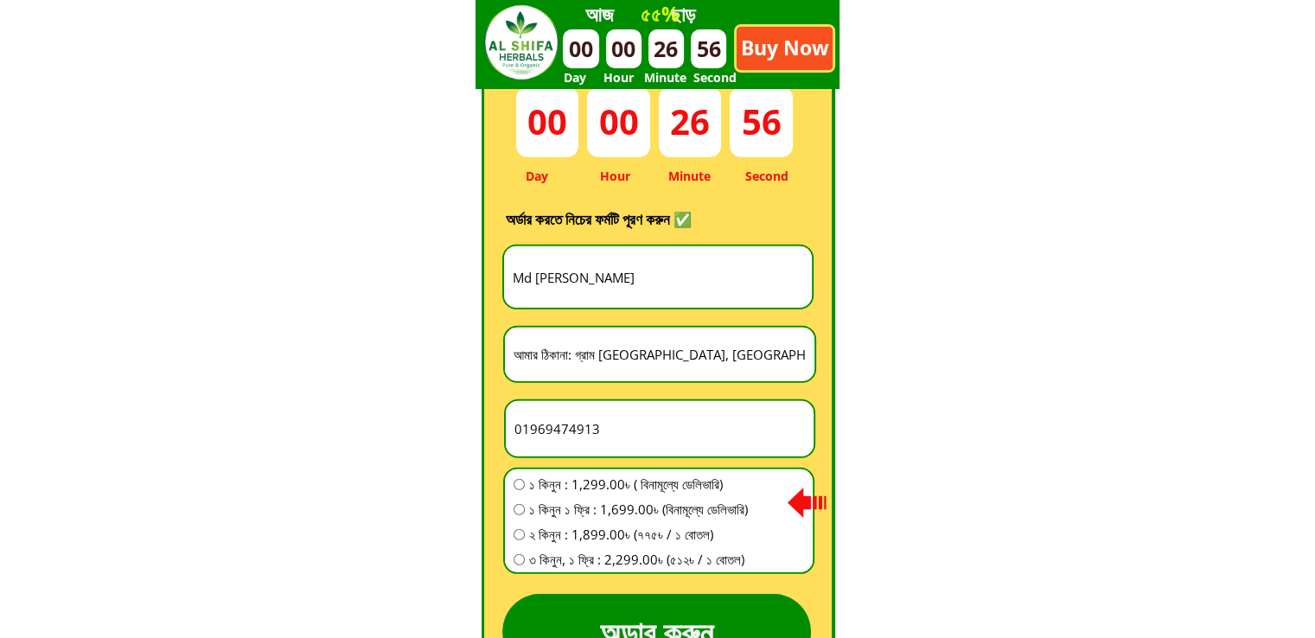
type input "01969474913"
click at [604, 502] on span "১ কিনুন ১ ফ্রি : 1,699.00৳ (বিনামূল্যে ডেলিভারি)" at bounding box center [638, 509] width 219 height 21
radio input "true"
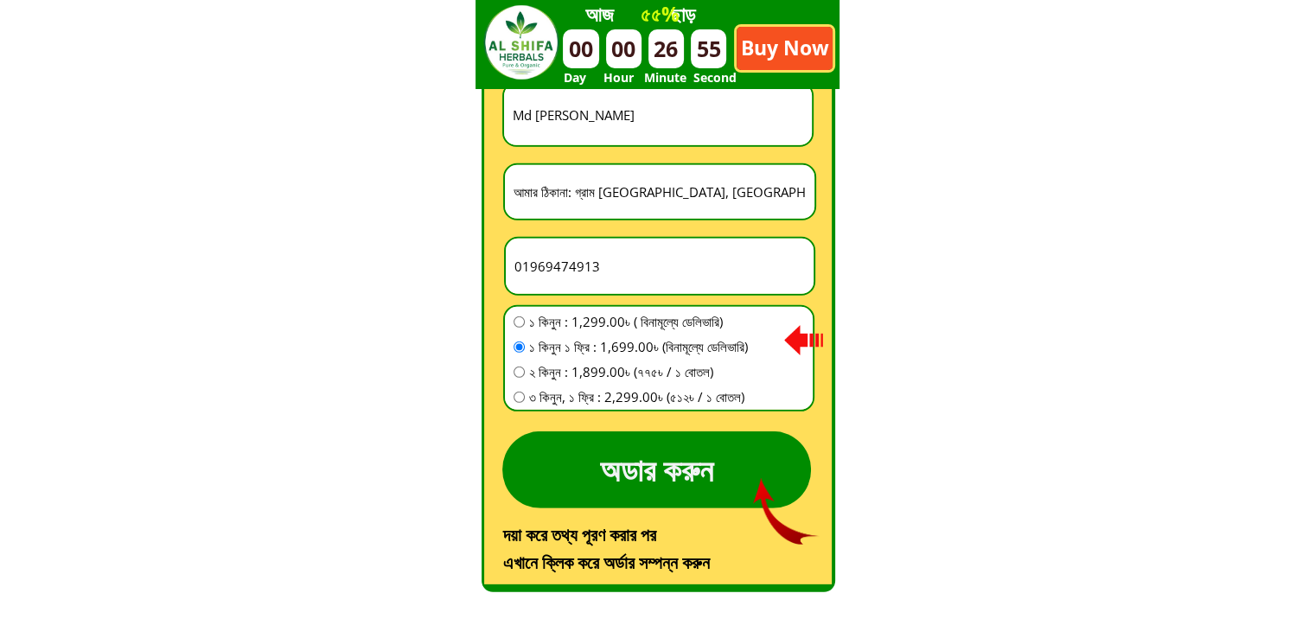
scroll to position [4990, 0]
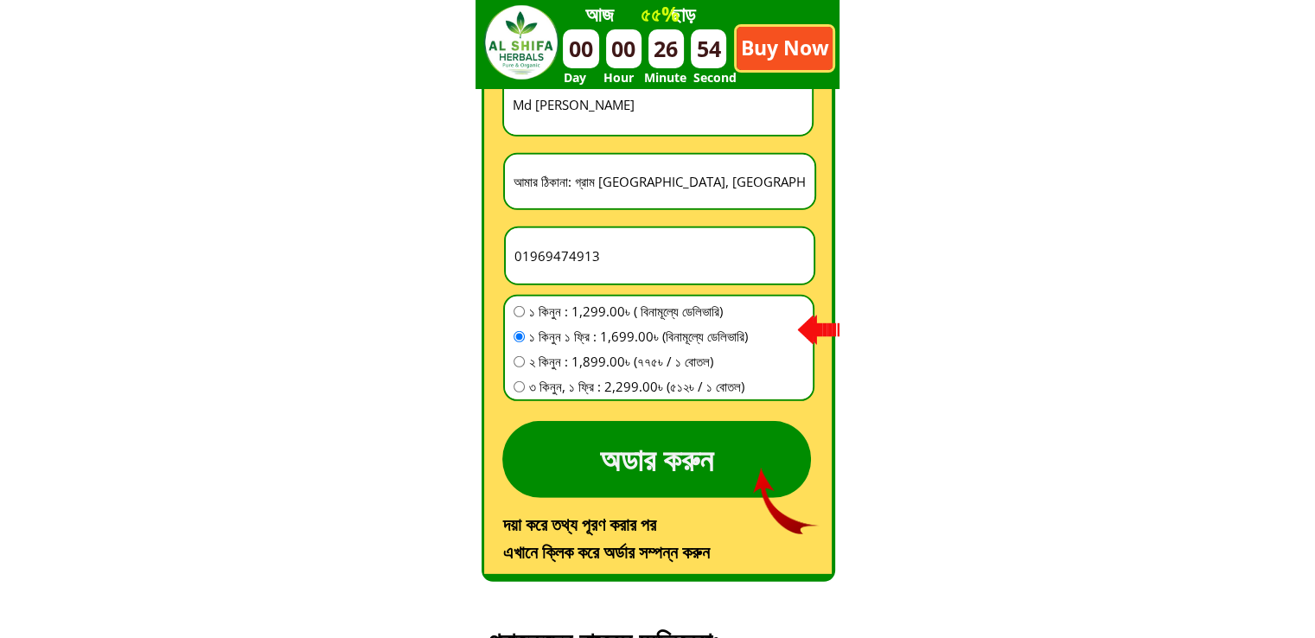
click at [705, 484] on p "অডার করুন" at bounding box center [656, 459] width 309 height 77
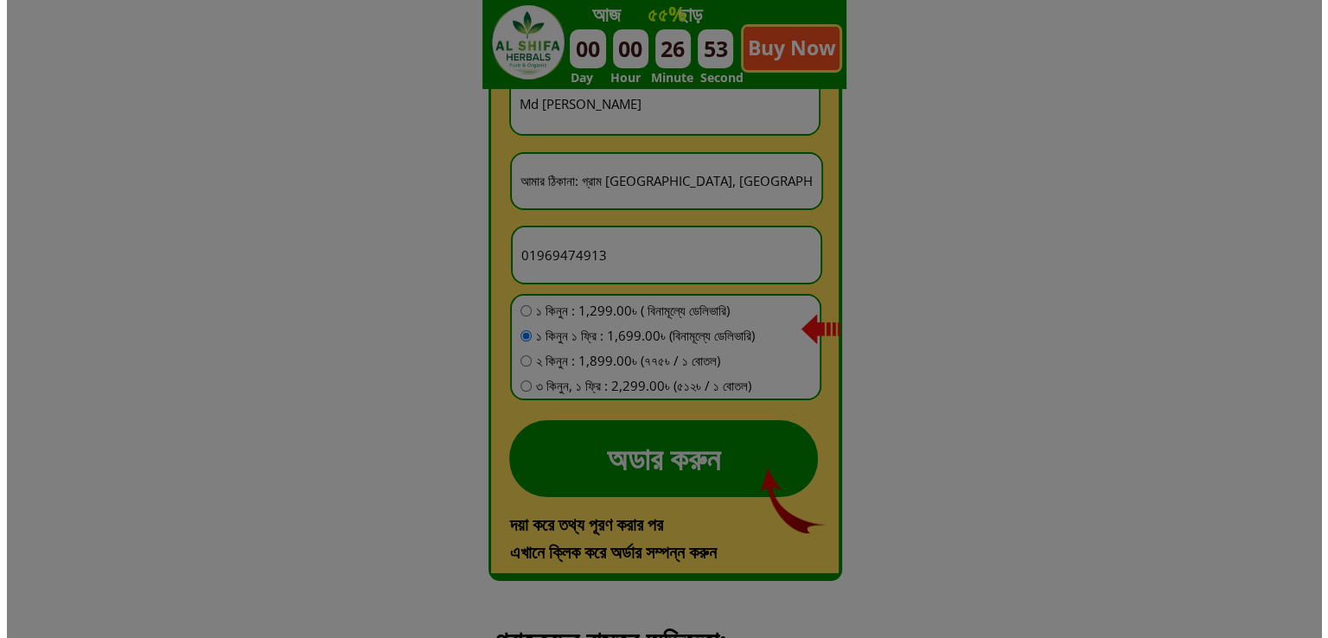
scroll to position [0, 0]
